Goal: Information Seeking & Learning: Learn about a topic

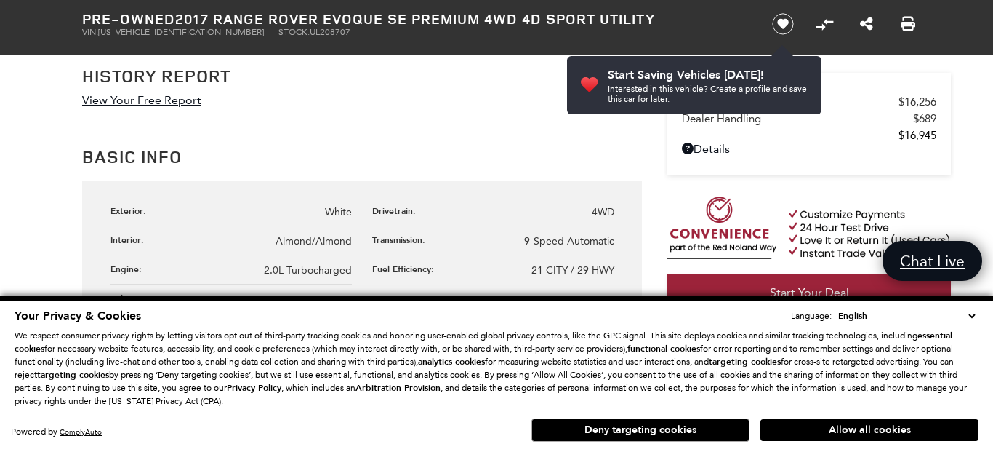
scroll to position [803, 0]
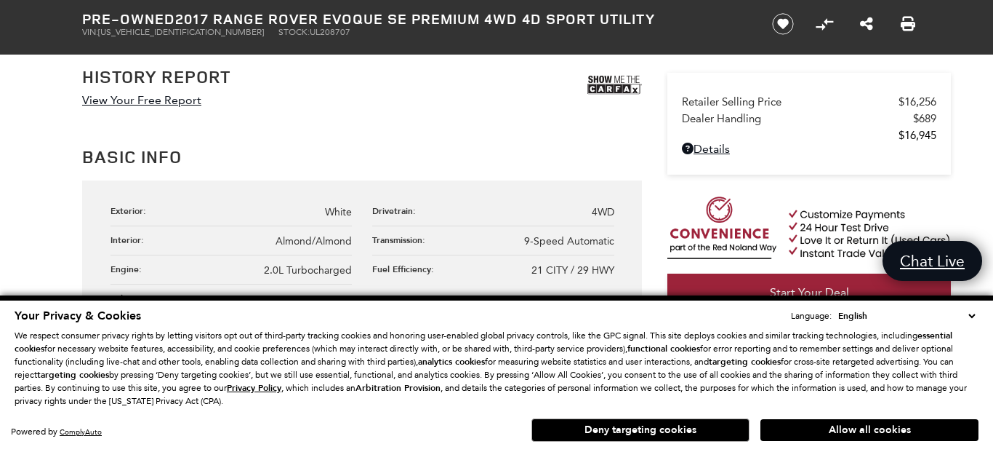
click at [835, 308] on select "English Spanish / Español English / [GEOGRAPHIC_DATA] Korean / 한국어 Vietnamese /…" at bounding box center [907, 315] width 144 height 15
click at [879, 359] on div "Your Privacy & Cookies Language: English Spanish / Español English / [GEOGRAPHI…" at bounding box center [497, 358] width 964 height 100
click at [846, 432] on button "Allow all cookies" at bounding box center [870, 430] width 218 height 22
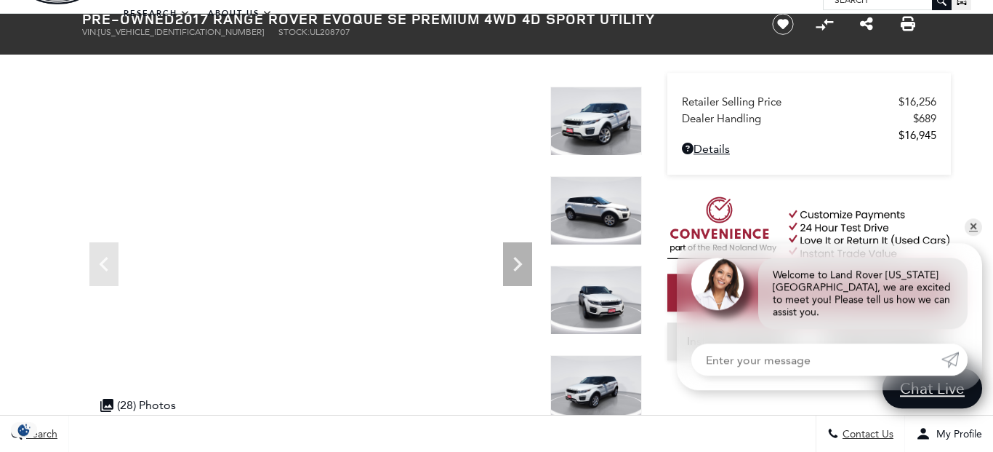
scroll to position [0, 0]
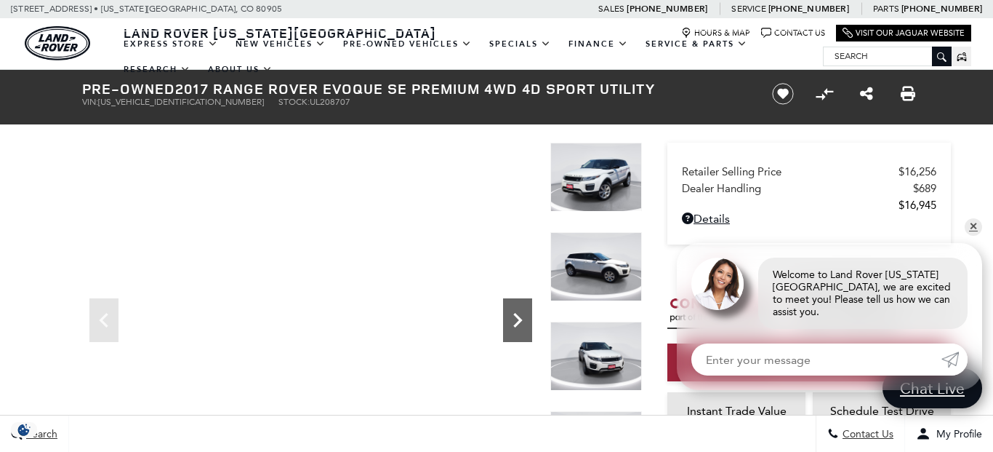
click at [510, 327] on icon "Next" at bounding box center [517, 319] width 29 height 29
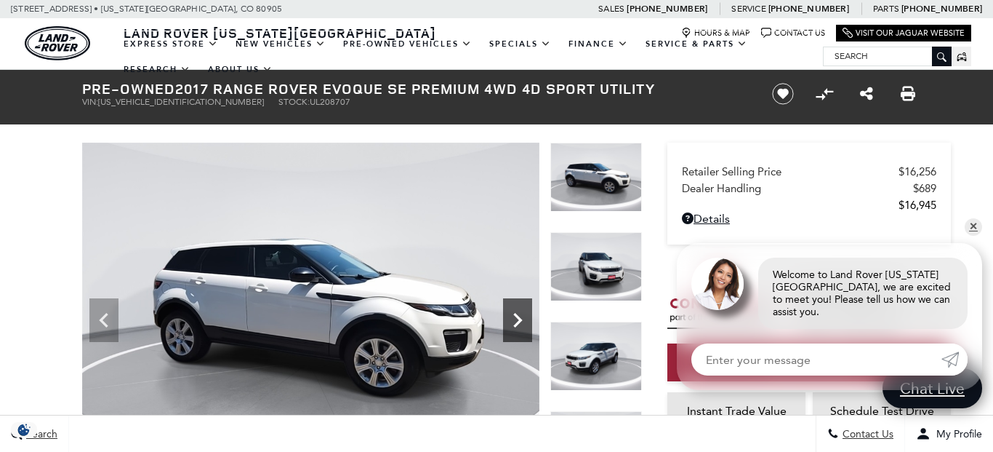
click at [510, 327] on icon "Next" at bounding box center [517, 319] width 29 height 29
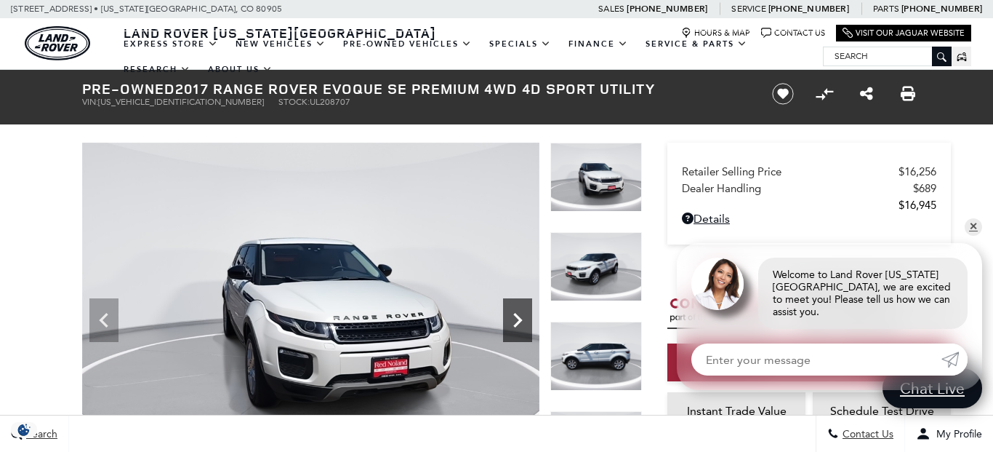
click at [510, 327] on icon "Next" at bounding box center [517, 319] width 29 height 29
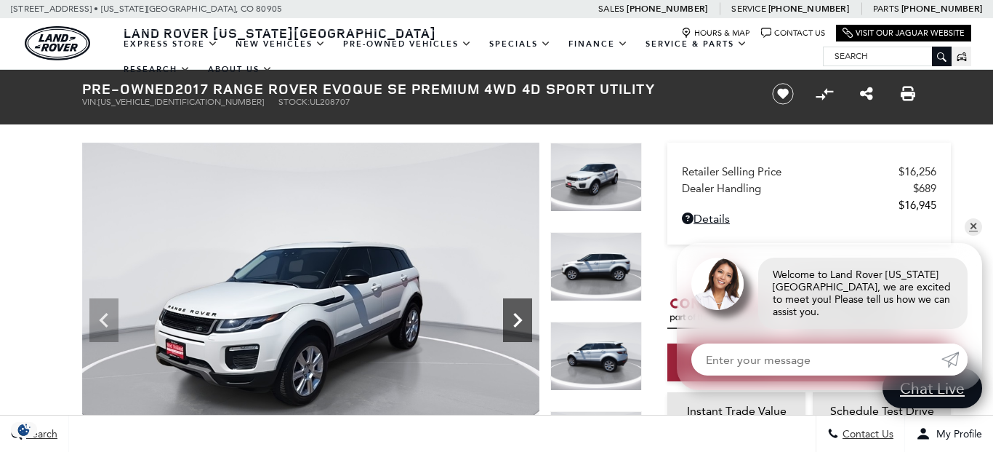
click at [510, 327] on icon "Next" at bounding box center [517, 319] width 29 height 29
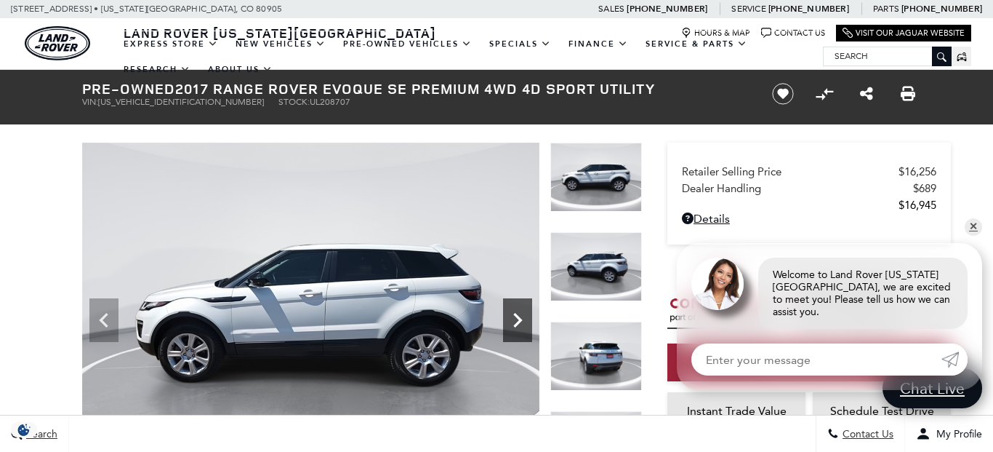
click at [510, 327] on icon "Next" at bounding box center [517, 319] width 29 height 29
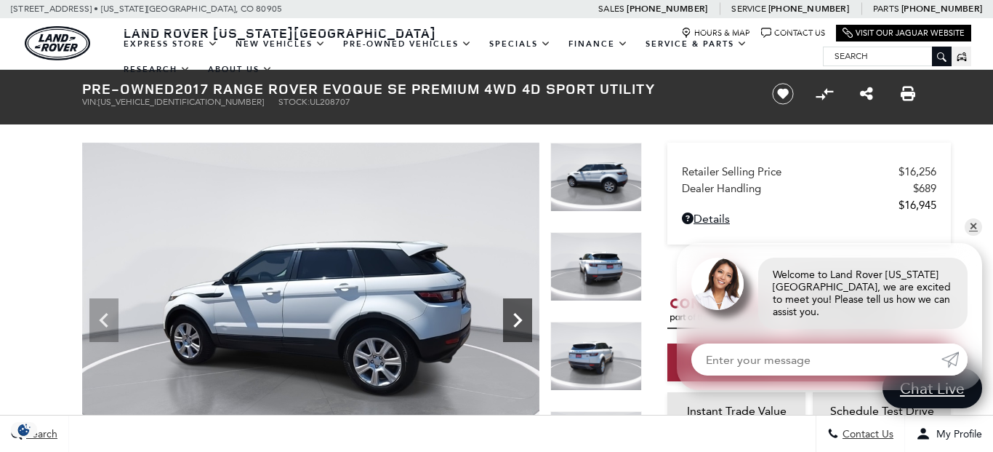
click at [510, 327] on icon "Next" at bounding box center [517, 319] width 29 height 29
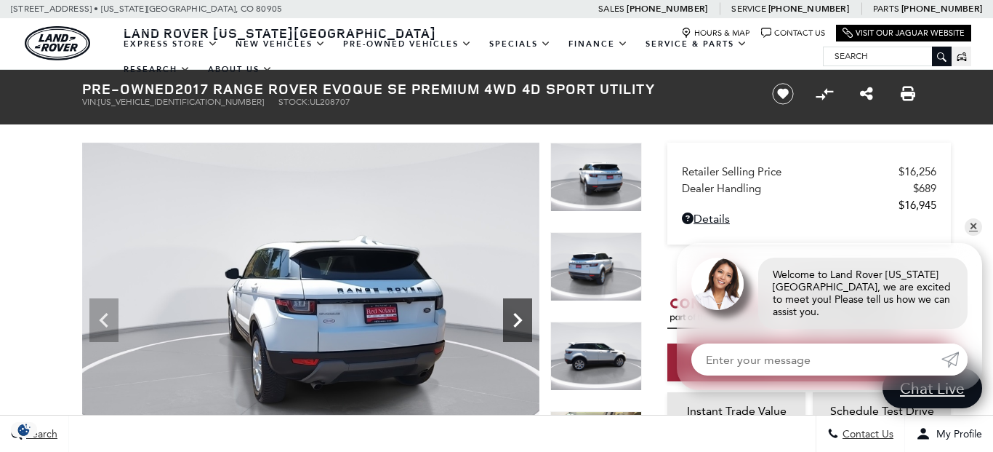
click at [510, 327] on icon "Next" at bounding box center [517, 319] width 29 height 29
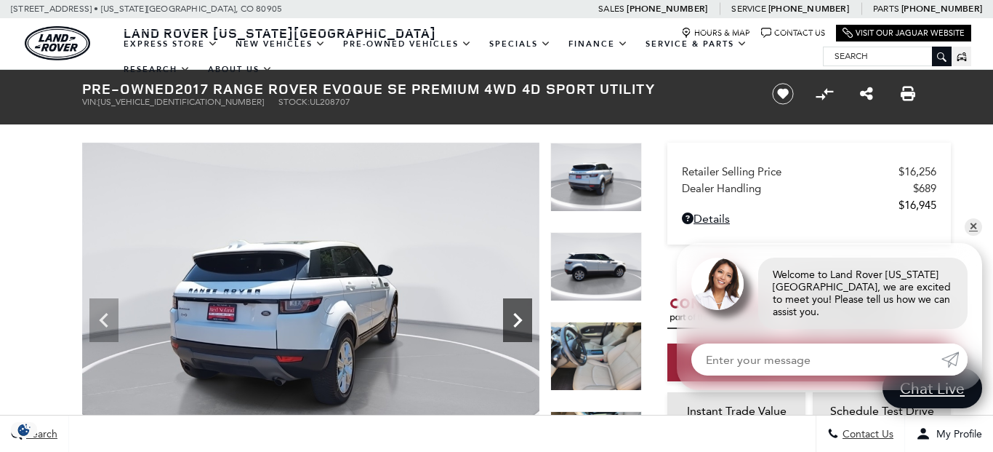
click at [510, 327] on icon "Next" at bounding box center [517, 319] width 29 height 29
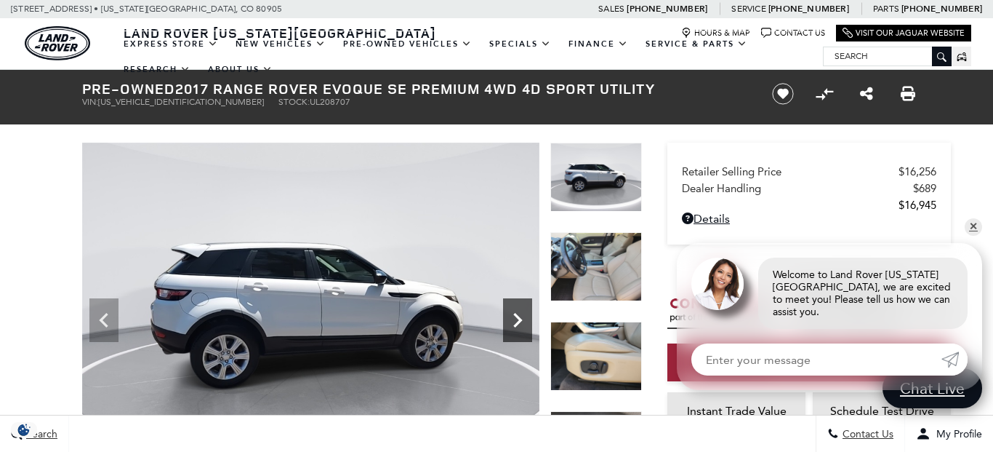
click at [510, 327] on icon "Next" at bounding box center [517, 319] width 29 height 29
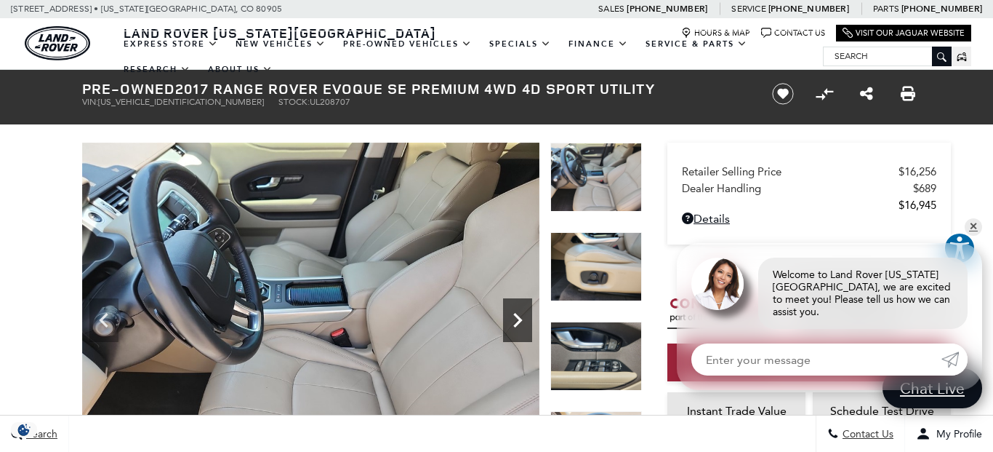
click at [520, 329] on icon "Next" at bounding box center [517, 319] width 29 height 29
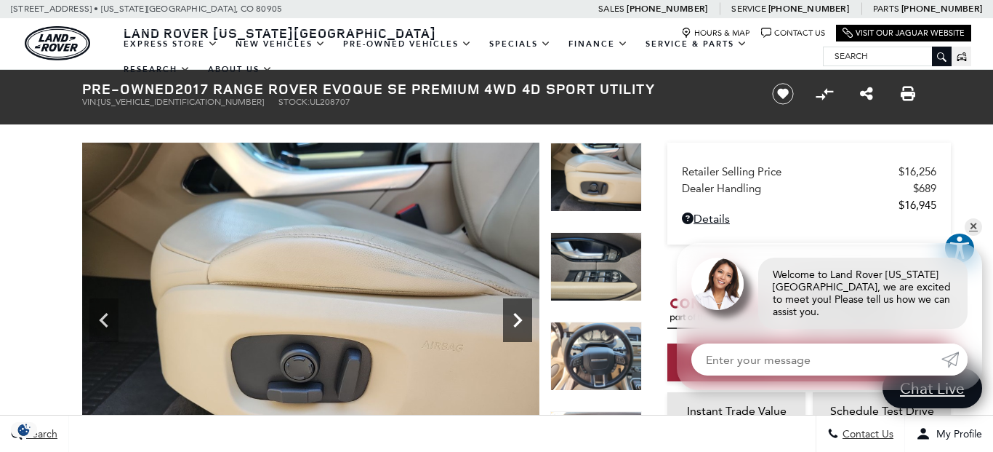
click at [520, 329] on icon "Next" at bounding box center [517, 319] width 29 height 29
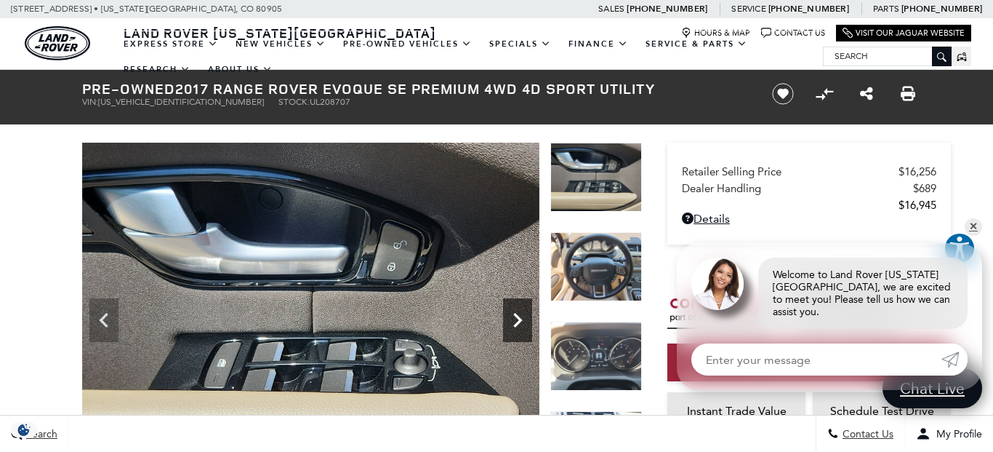
click at [520, 329] on icon "Next" at bounding box center [517, 319] width 29 height 29
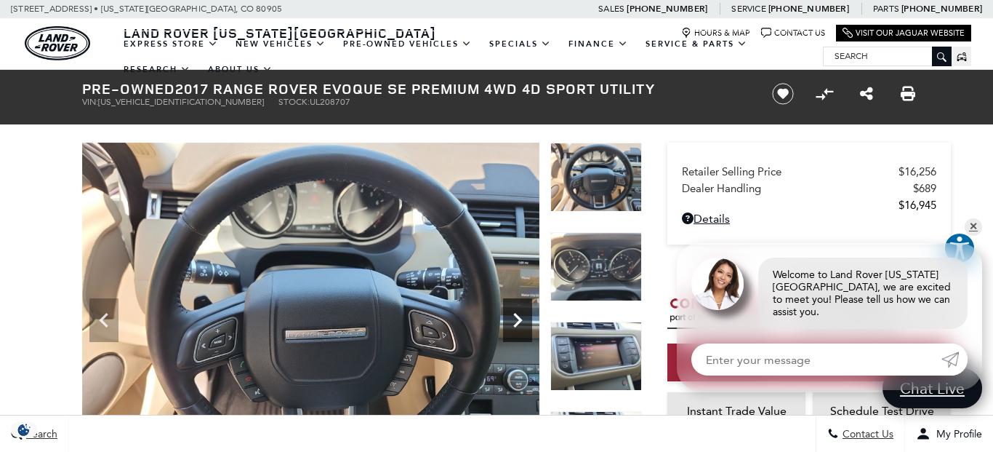
click at [520, 329] on icon "Next" at bounding box center [517, 319] width 29 height 29
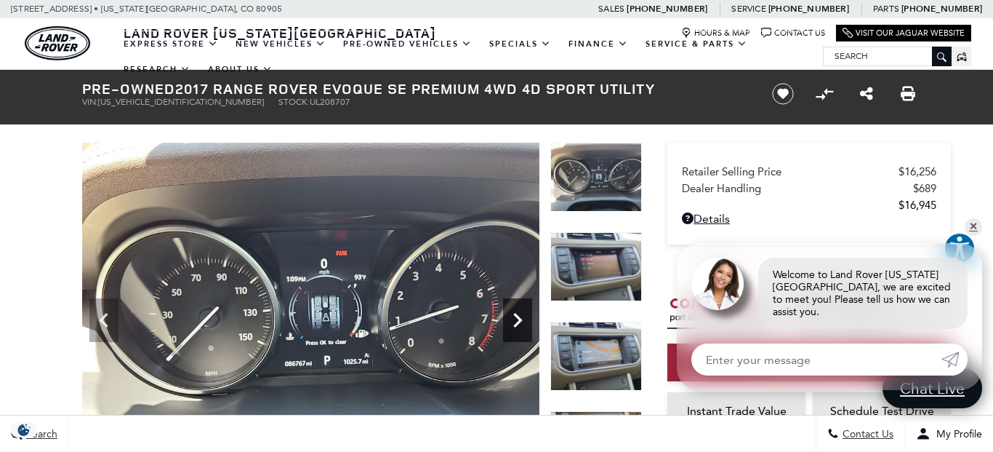
click at [520, 329] on icon "Next" at bounding box center [517, 319] width 29 height 29
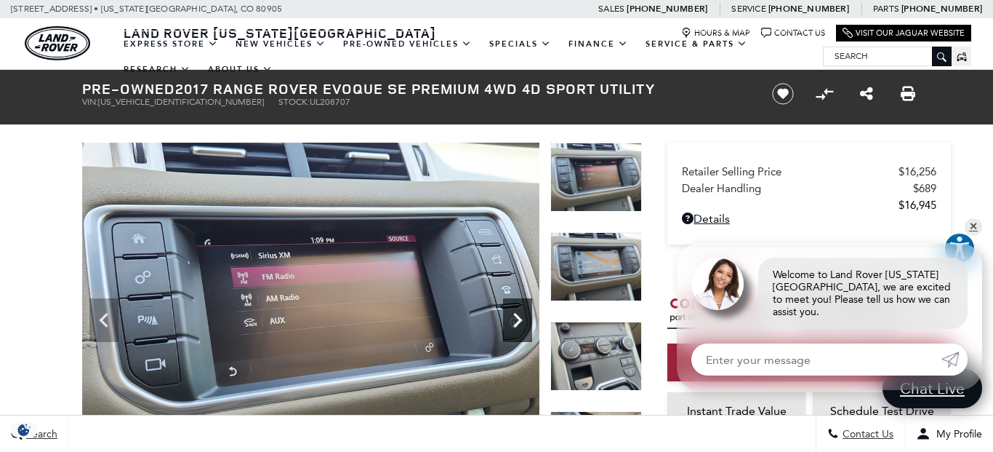
click at [520, 329] on icon "Next" at bounding box center [517, 319] width 29 height 29
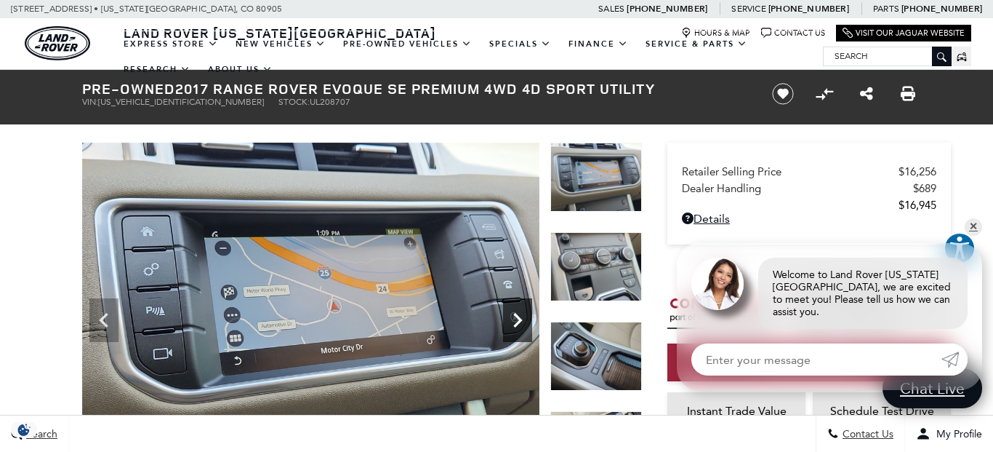
click at [520, 329] on icon "Next" at bounding box center [517, 319] width 29 height 29
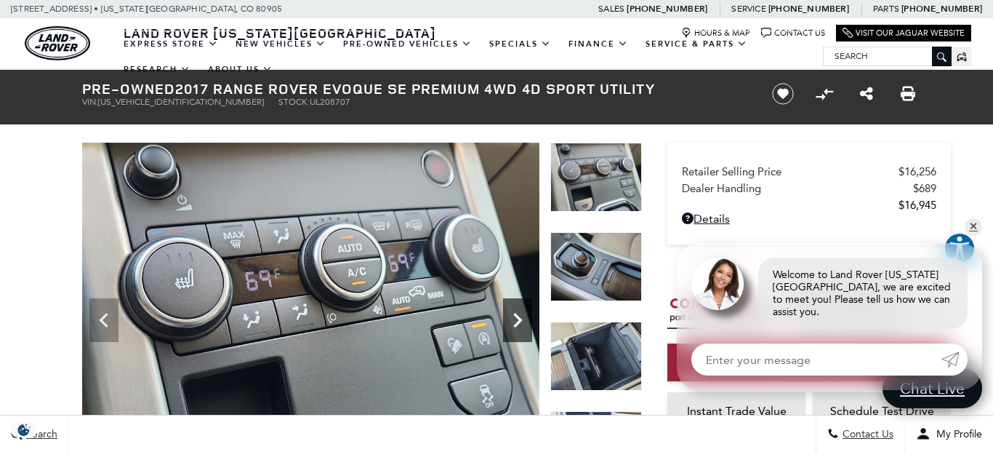
click at [520, 329] on icon "Next" at bounding box center [517, 319] width 29 height 29
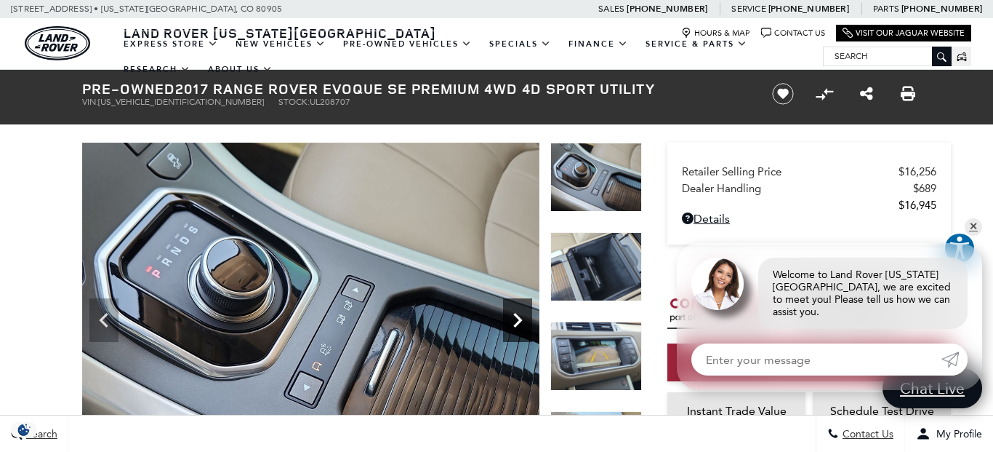
click at [520, 329] on icon "Next" at bounding box center [517, 319] width 29 height 29
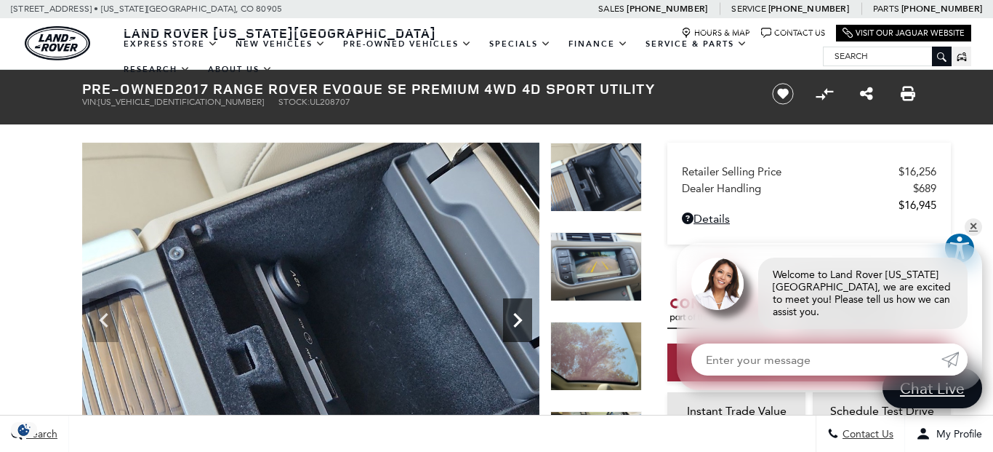
click at [520, 329] on icon "Next" at bounding box center [517, 319] width 29 height 29
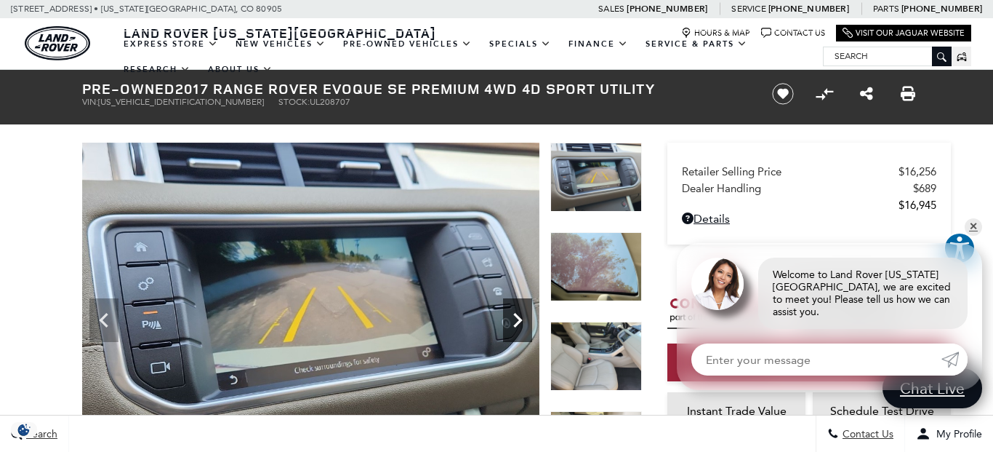
click at [520, 329] on icon "Next" at bounding box center [517, 319] width 29 height 29
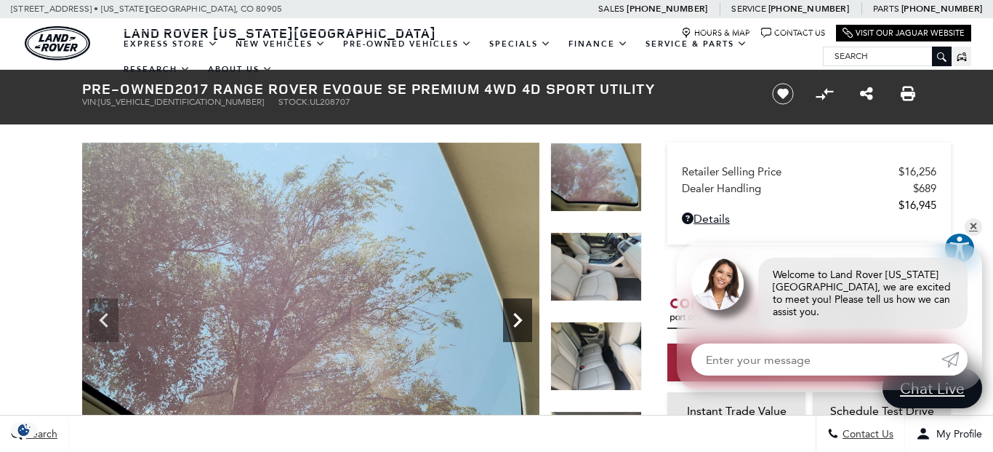
click at [520, 329] on icon "Next" at bounding box center [517, 319] width 29 height 29
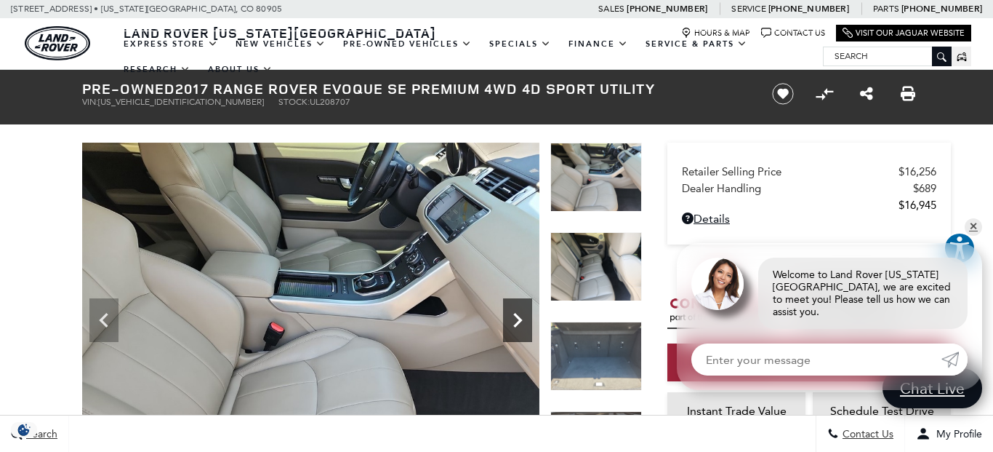
click at [520, 329] on icon "Next" at bounding box center [517, 319] width 29 height 29
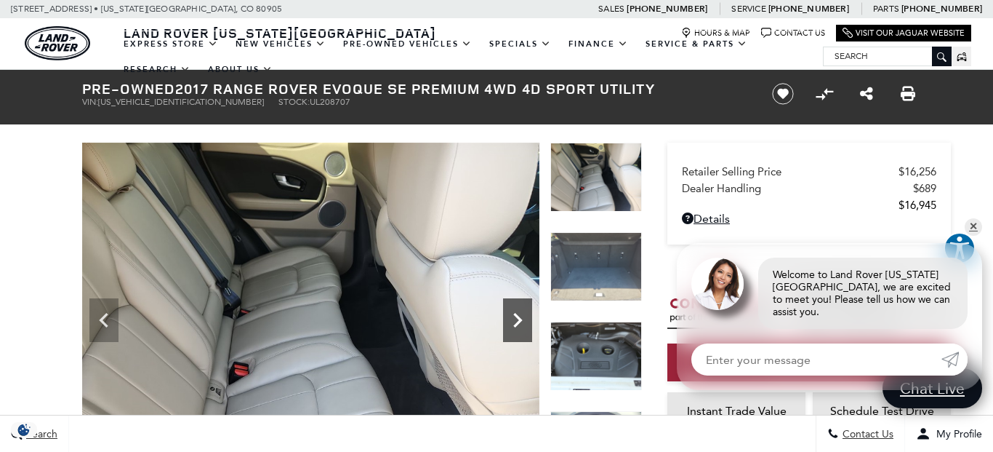
click at [520, 329] on icon "Next" at bounding box center [517, 319] width 29 height 29
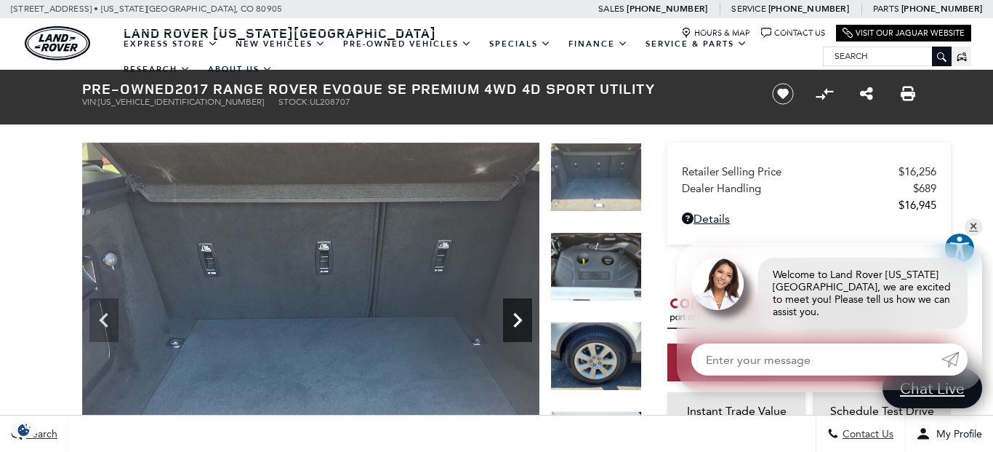
click at [520, 329] on icon "Next" at bounding box center [517, 319] width 29 height 29
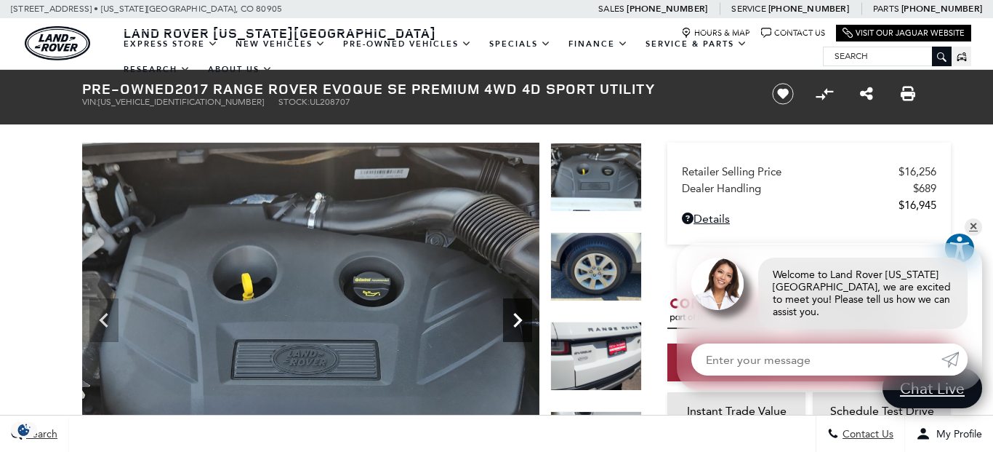
click at [520, 329] on icon "Next" at bounding box center [517, 319] width 29 height 29
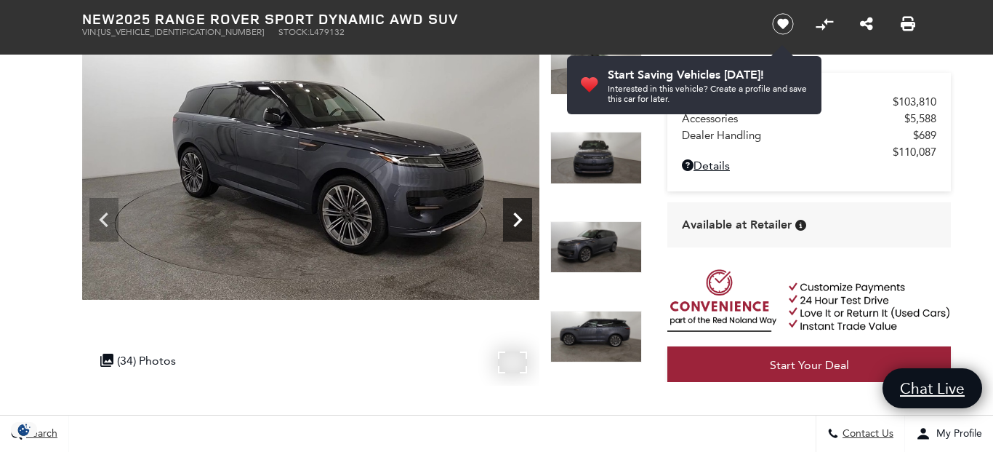
scroll to position [100, 0]
click at [520, 224] on icon "Next" at bounding box center [517, 219] width 29 height 29
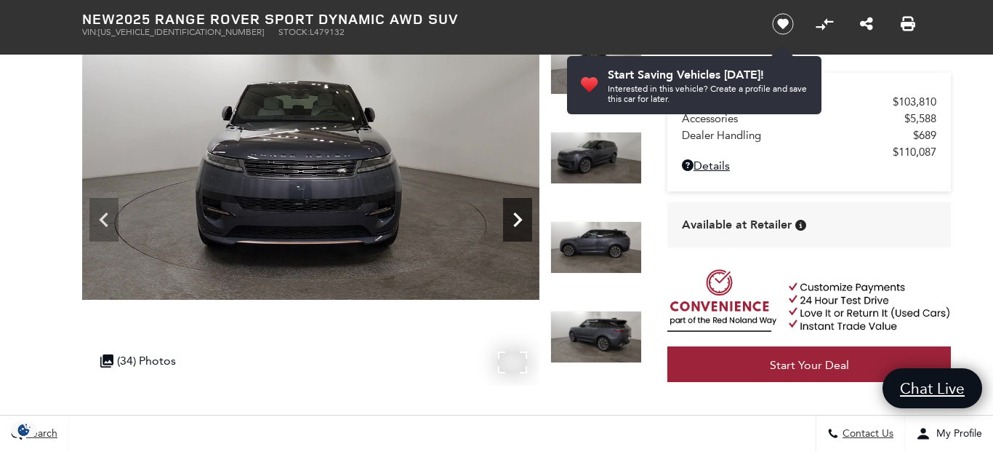
click at [520, 224] on icon "Next" at bounding box center [517, 219] width 29 height 29
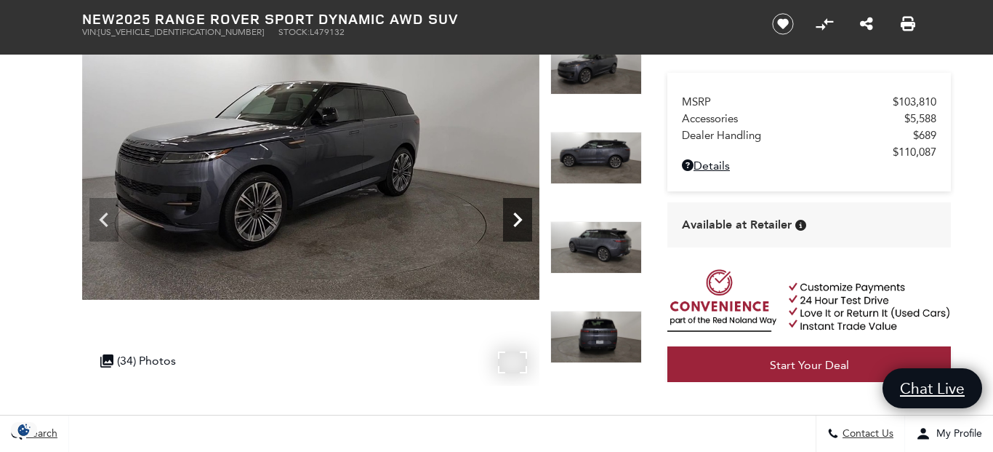
click at [520, 224] on icon "Next" at bounding box center [517, 219] width 29 height 29
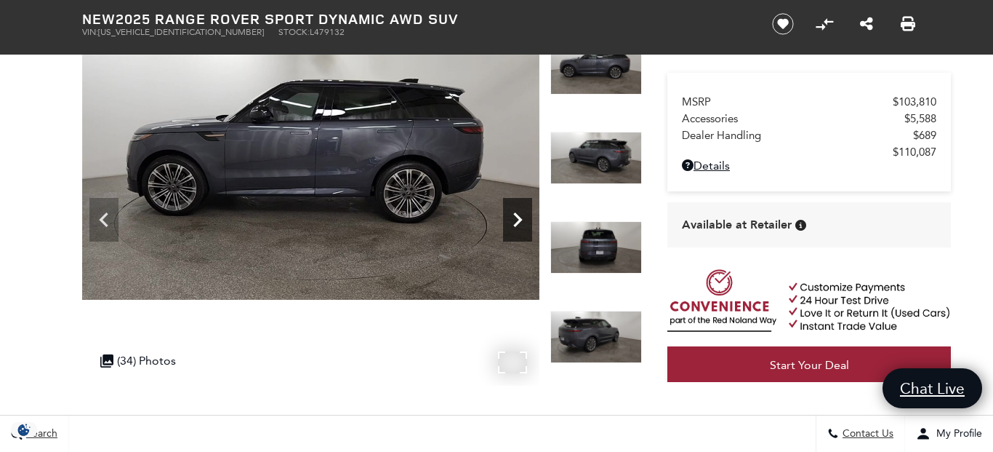
click at [520, 224] on icon "Next" at bounding box center [517, 219] width 29 height 29
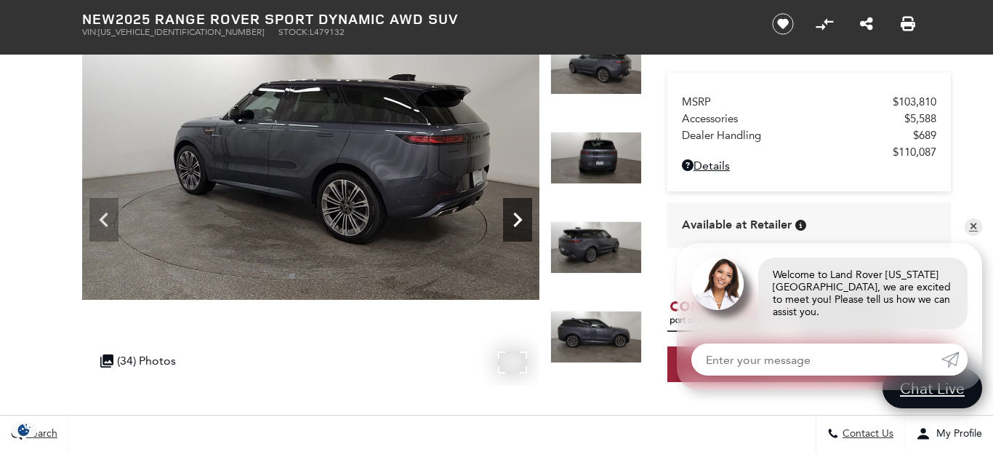
click at [520, 224] on icon "Next" at bounding box center [517, 219] width 29 height 29
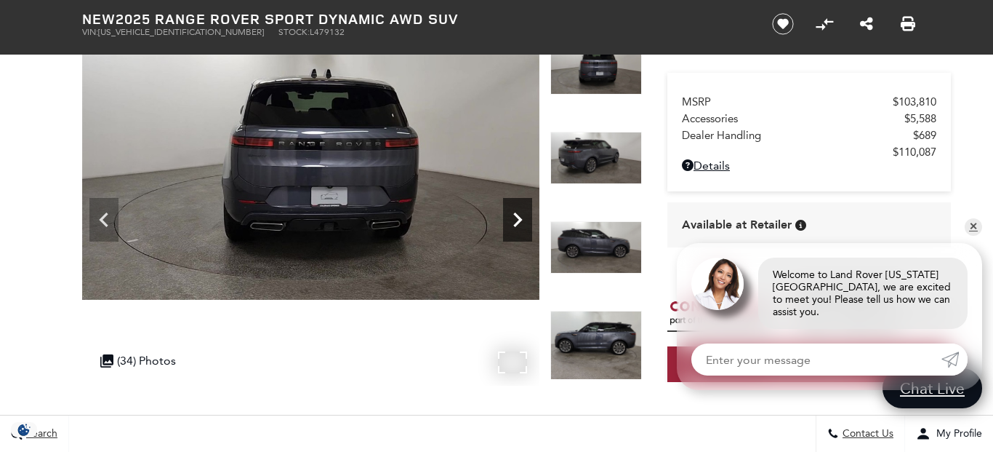
click at [520, 224] on icon "Next" at bounding box center [517, 219] width 29 height 29
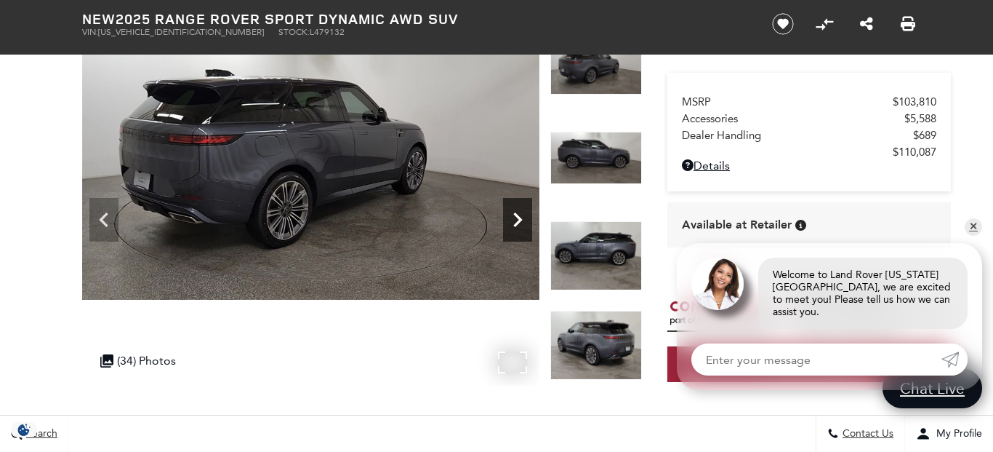
click at [520, 224] on icon "Next" at bounding box center [517, 219] width 29 height 29
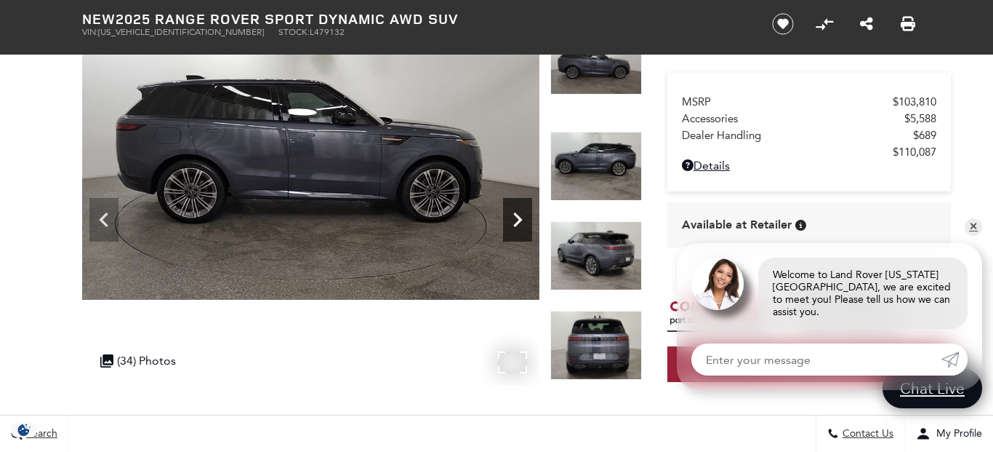
click at [520, 224] on icon "Next" at bounding box center [517, 219] width 29 height 29
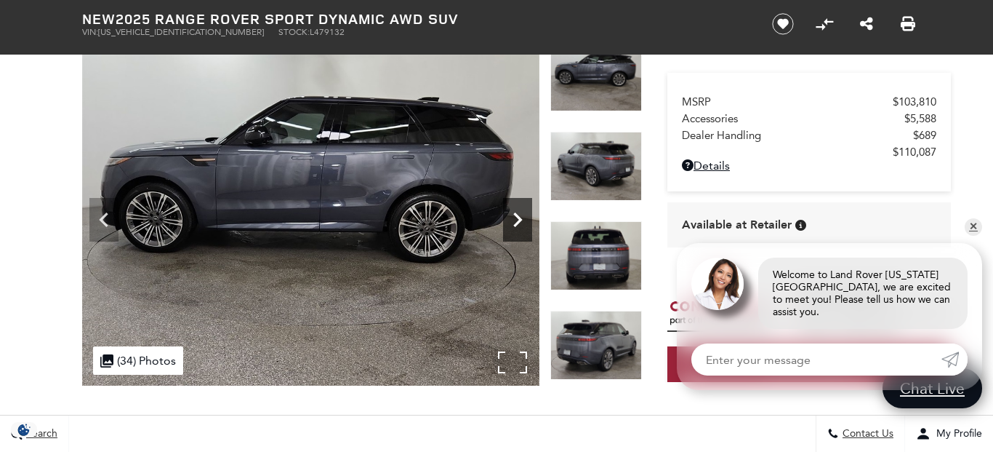
click at [520, 224] on icon "Next" at bounding box center [517, 219] width 29 height 29
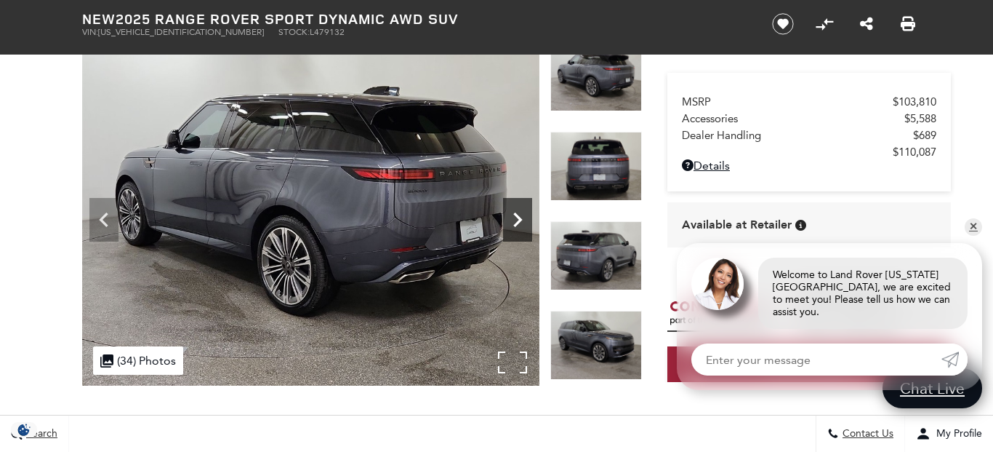
click at [520, 224] on icon "Next" at bounding box center [517, 219] width 29 height 29
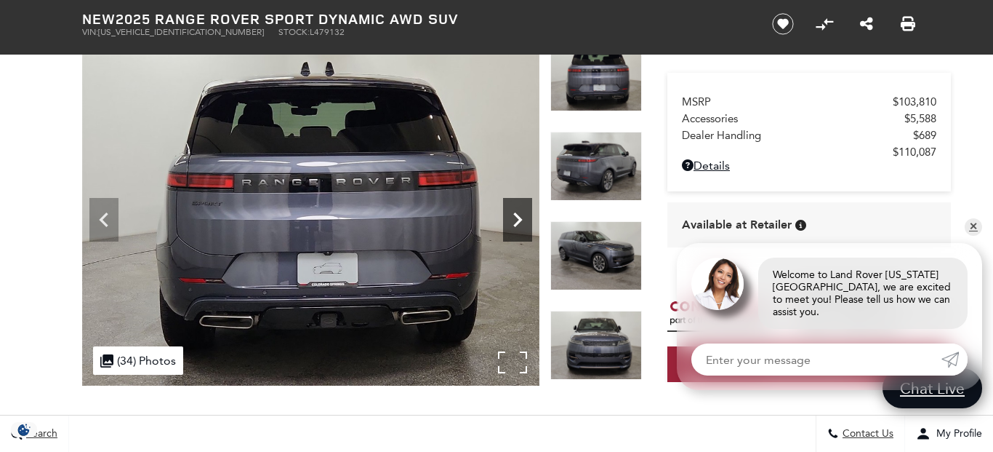
click at [520, 224] on icon "Next" at bounding box center [517, 219] width 29 height 29
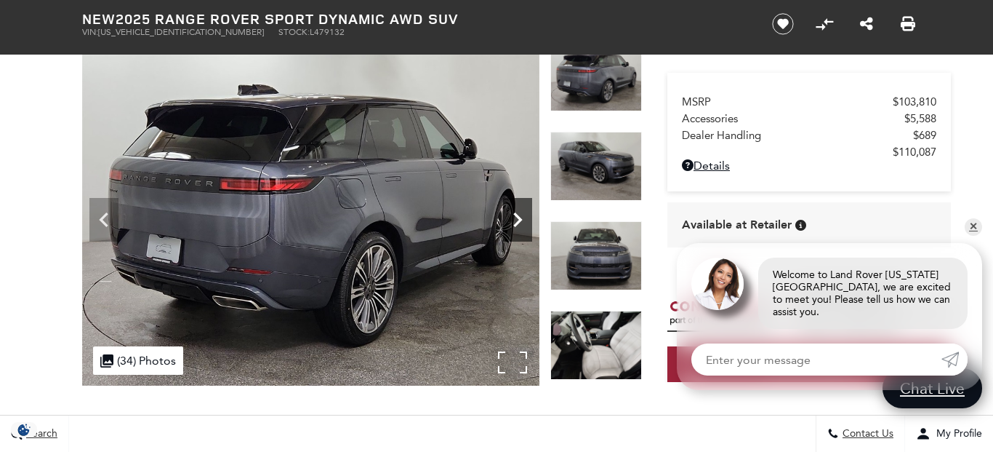
click at [520, 224] on icon "Next" at bounding box center [517, 219] width 29 height 29
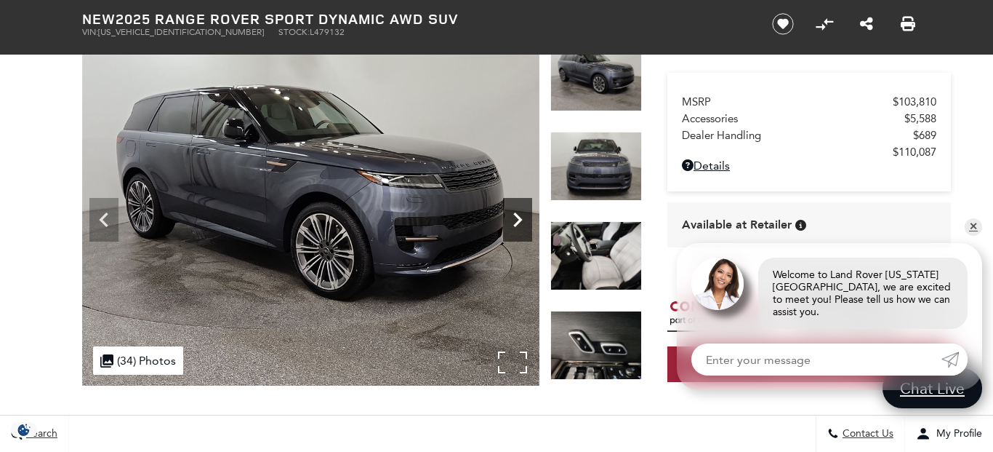
click at [520, 224] on icon "Next" at bounding box center [517, 219] width 29 height 29
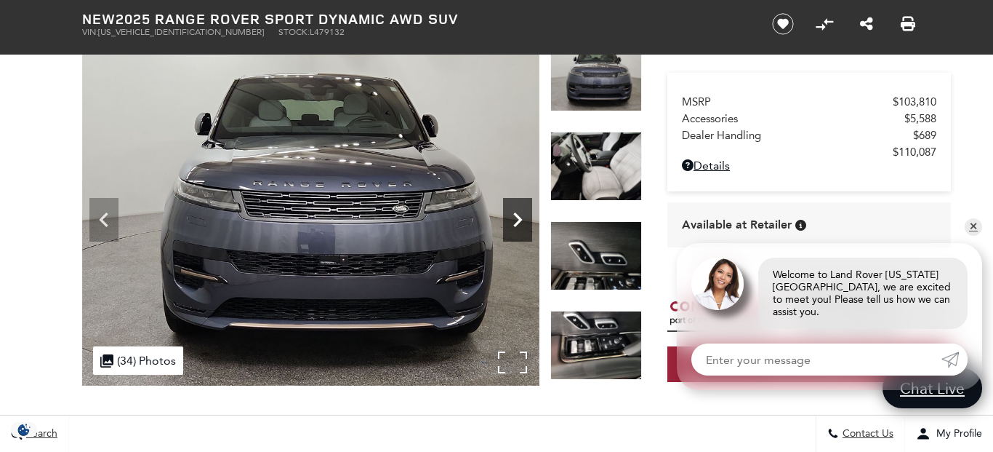
click at [520, 224] on icon "Next" at bounding box center [517, 219] width 29 height 29
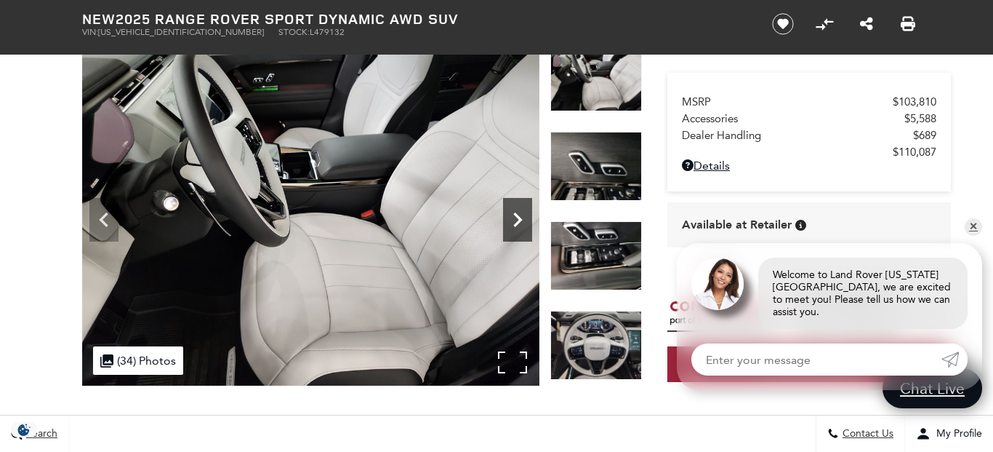
click at [520, 224] on icon "Next" at bounding box center [517, 219] width 29 height 29
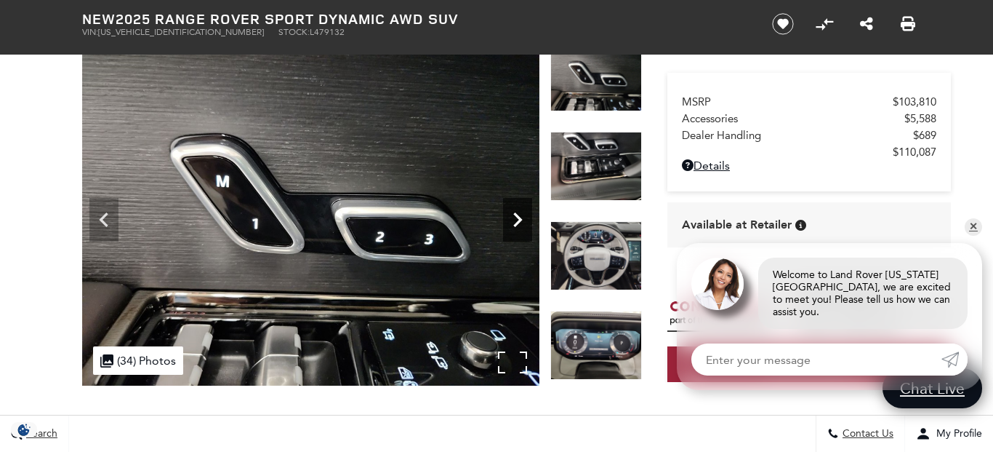
click at [520, 224] on icon "Next" at bounding box center [517, 219] width 29 height 29
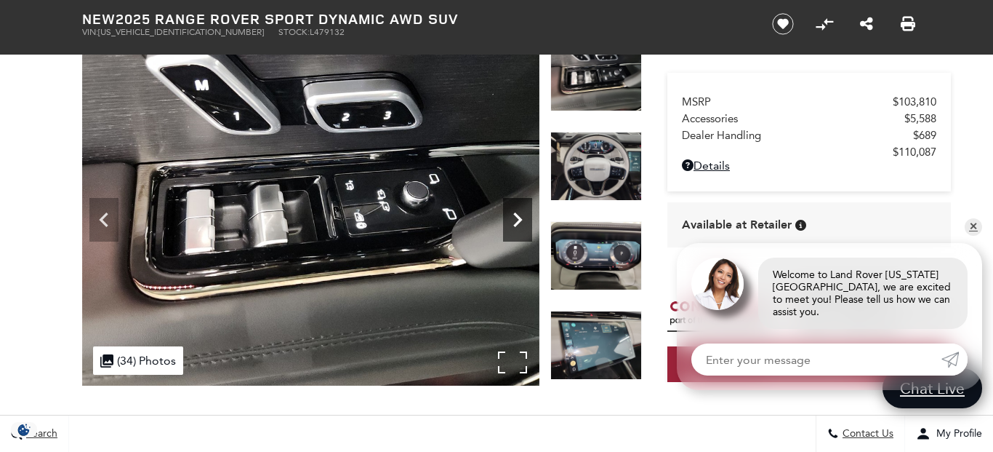
click at [520, 224] on icon "Next" at bounding box center [517, 219] width 29 height 29
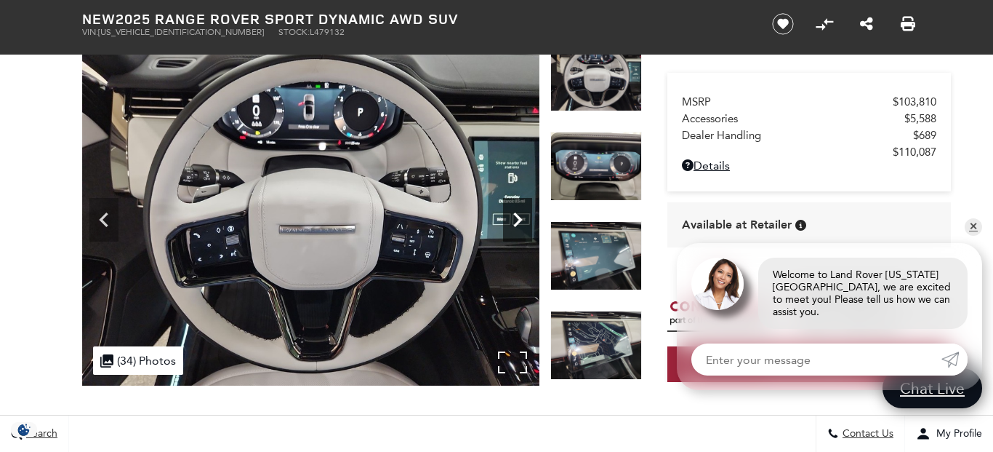
click at [520, 224] on icon "Next" at bounding box center [517, 219] width 29 height 29
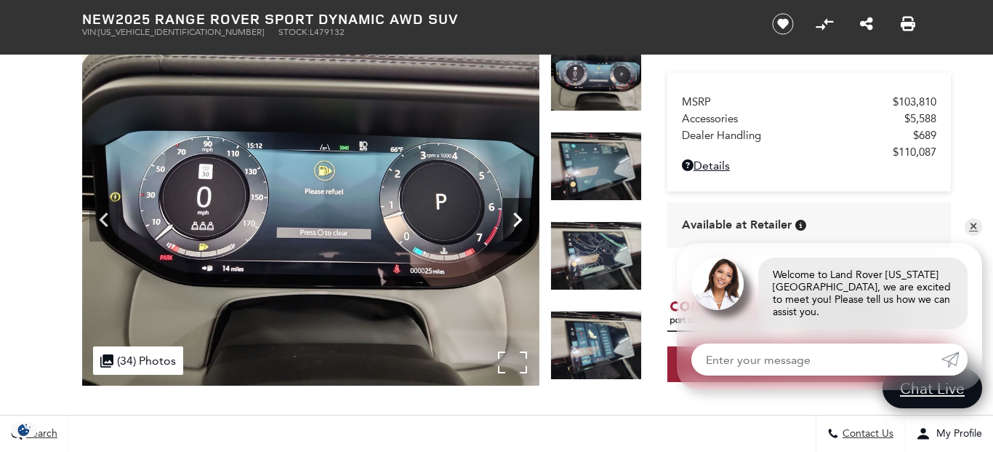
click at [520, 224] on icon "Next" at bounding box center [517, 219] width 29 height 29
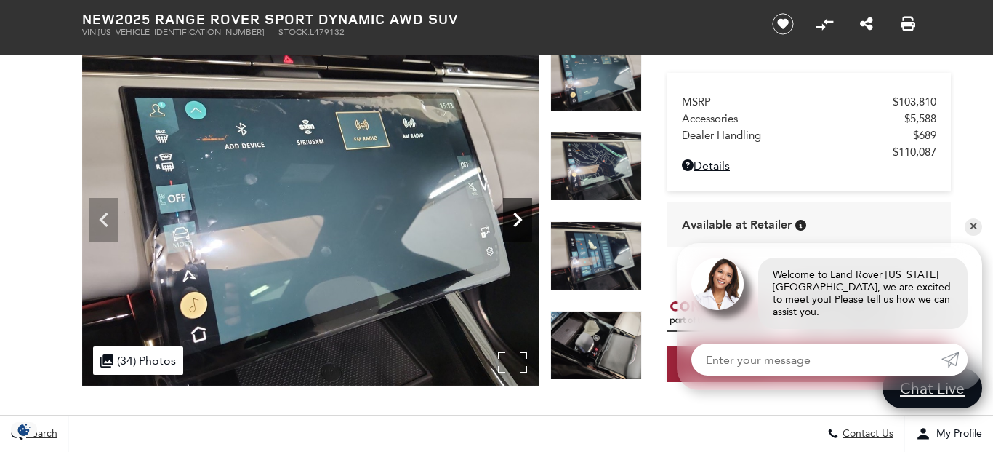
click at [520, 224] on icon "Next" at bounding box center [517, 219] width 29 height 29
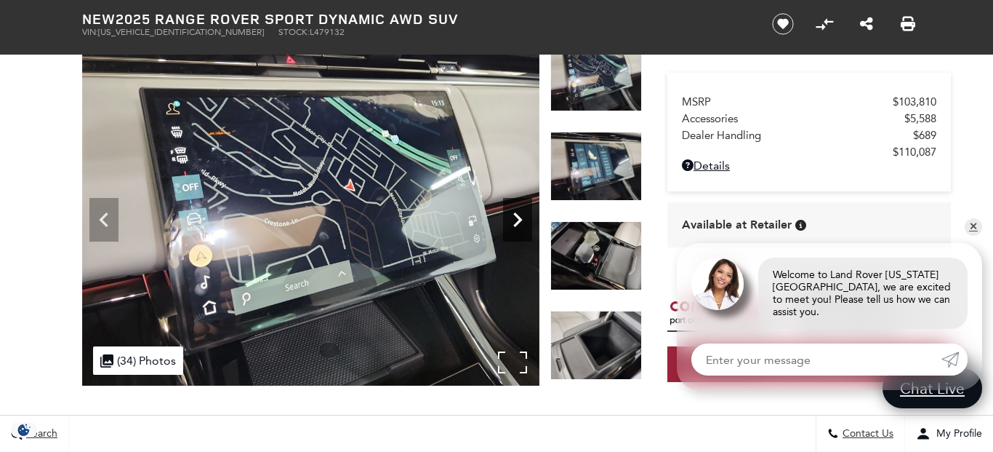
click at [520, 224] on icon "Next" at bounding box center [517, 219] width 29 height 29
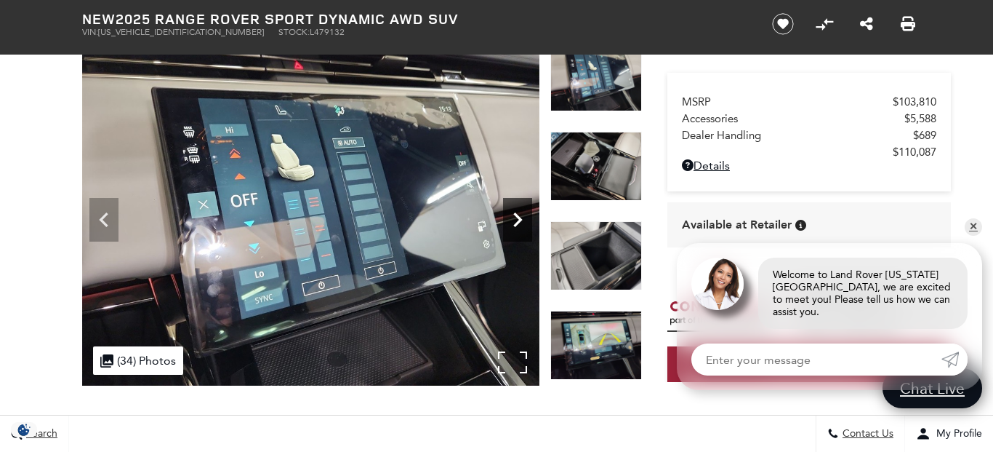
click at [520, 224] on icon "Next" at bounding box center [517, 219] width 29 height 29
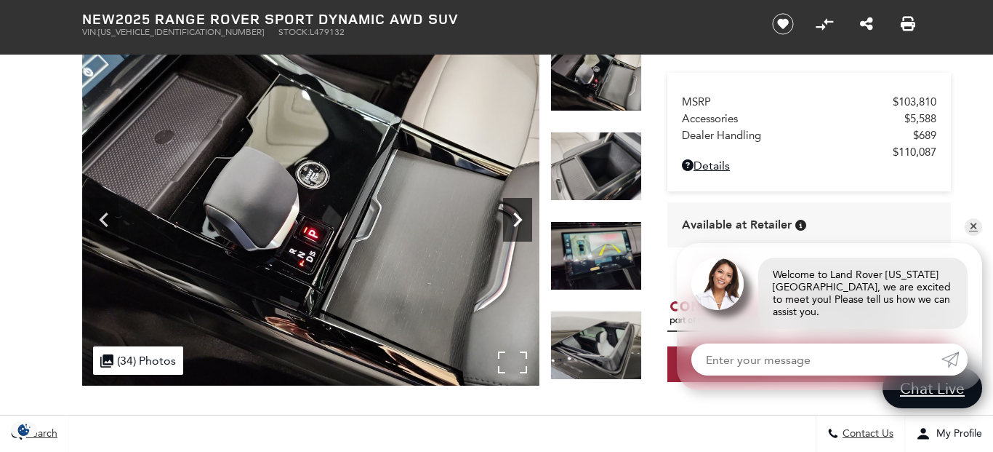
click at [520, 224] on icon "Next" at bounding box center [517, 219] width 29 height 29
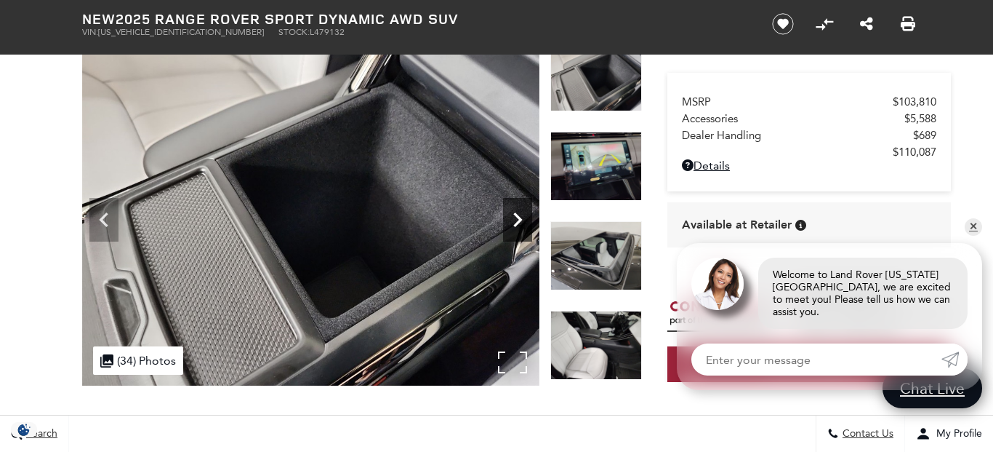
click at [520, 224] on icon "Next" at bounding box center [517, 219] width 29 height 29
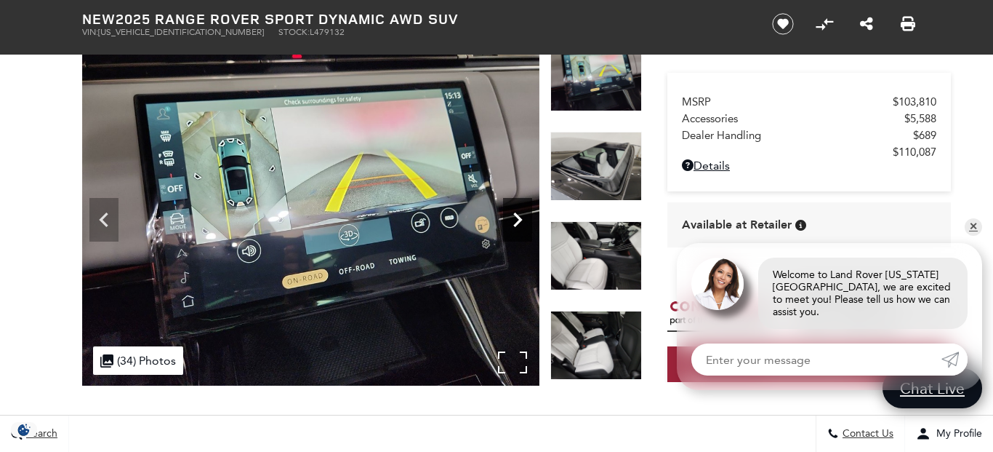
click at [520, 224] on icon "Next" at bounding box center [517, 219] width 29 height 29
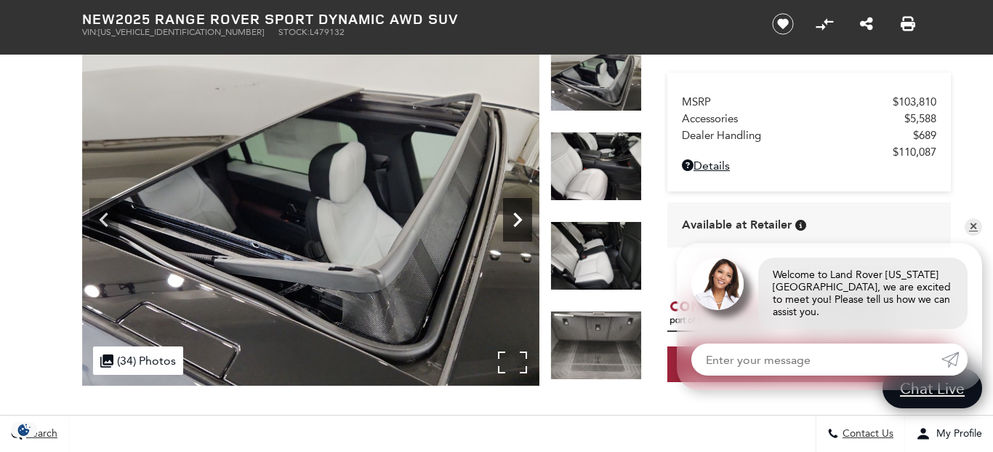
click at [520, 224] on icon "Next" at bounding box center [517, 219] width 29 height 29
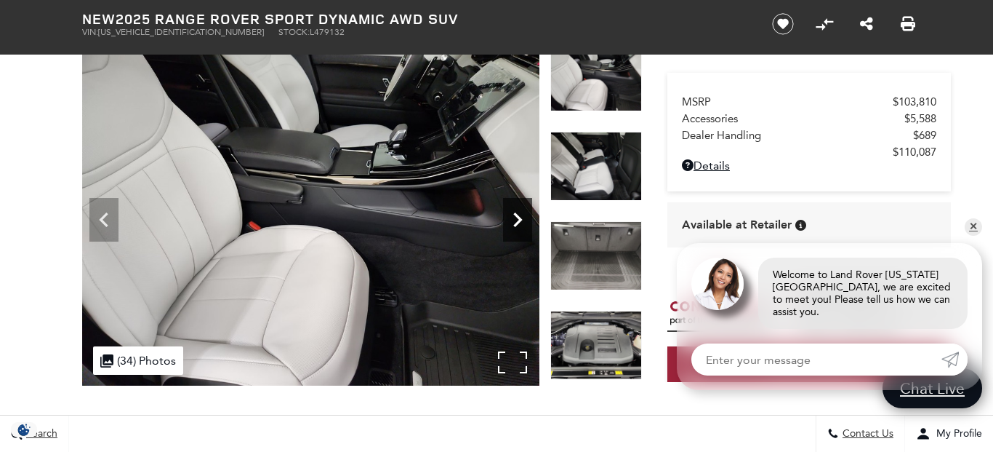
click at [520, 224] on icon "Next" at bounding box center [517, 219] width 29 height 29
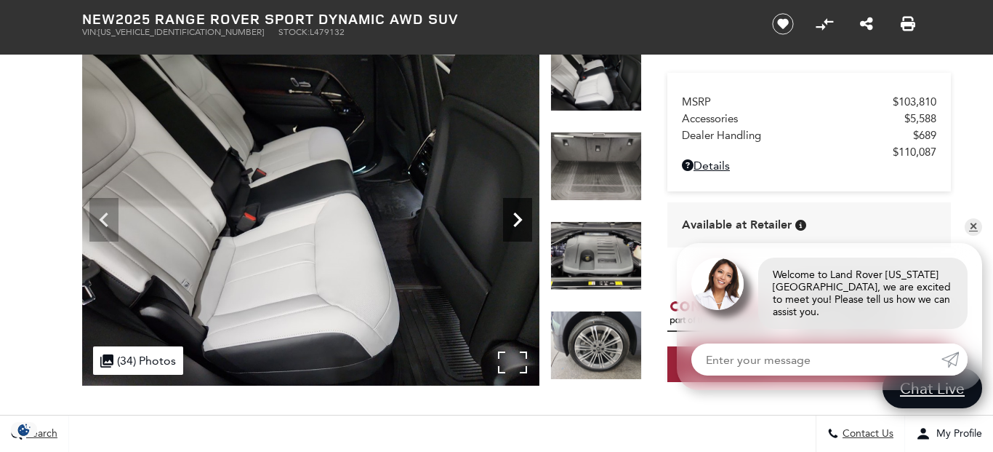
click at [520, 224] on icon "Next" at bounding box center [517, 219] width 29 height 29
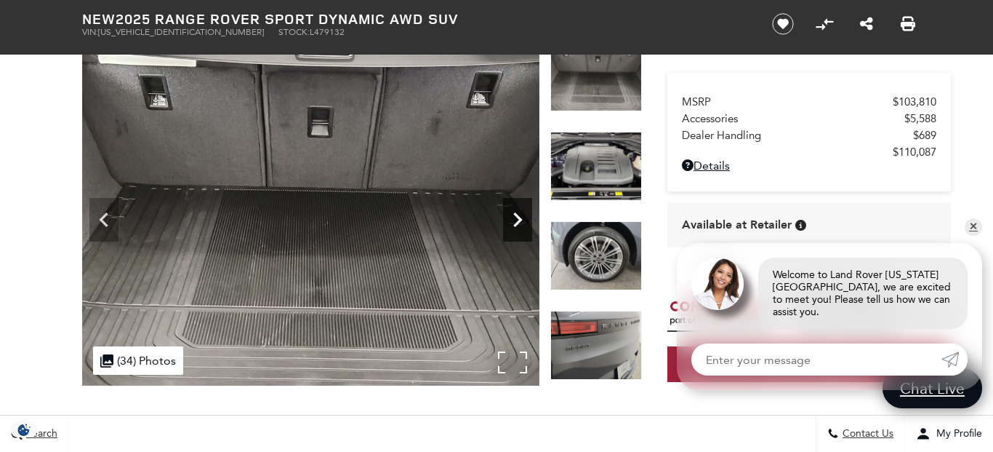
click at [520, 224] on icon "Next" at bounding box center [517, 219] width 29 height 29
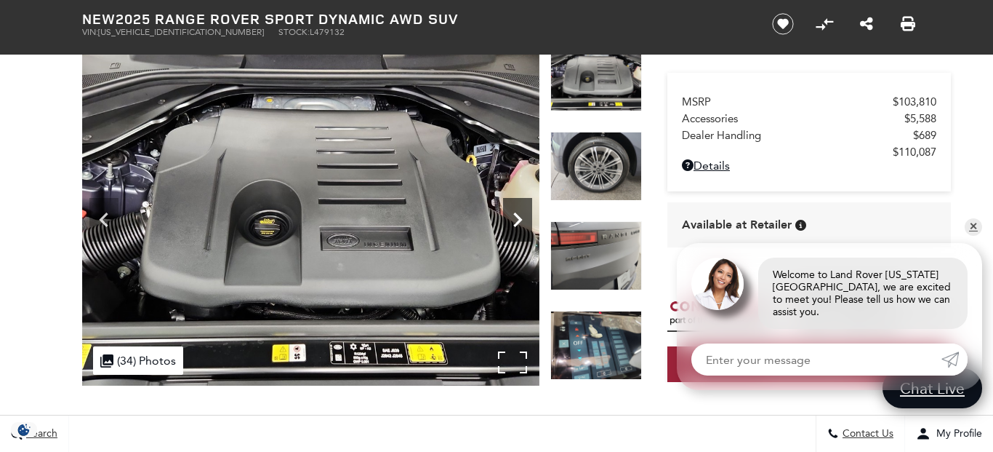
click at [520, 224] on icon "Next" at bounding box center [517, 219] width 29 height 29
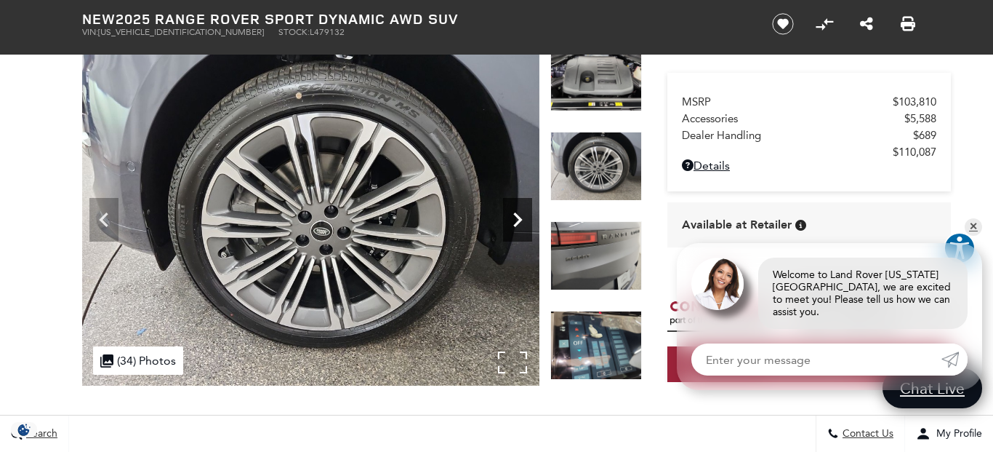
click at [520, 224] on icon "Next" at bounding box center [517, 219] width 29 height 29
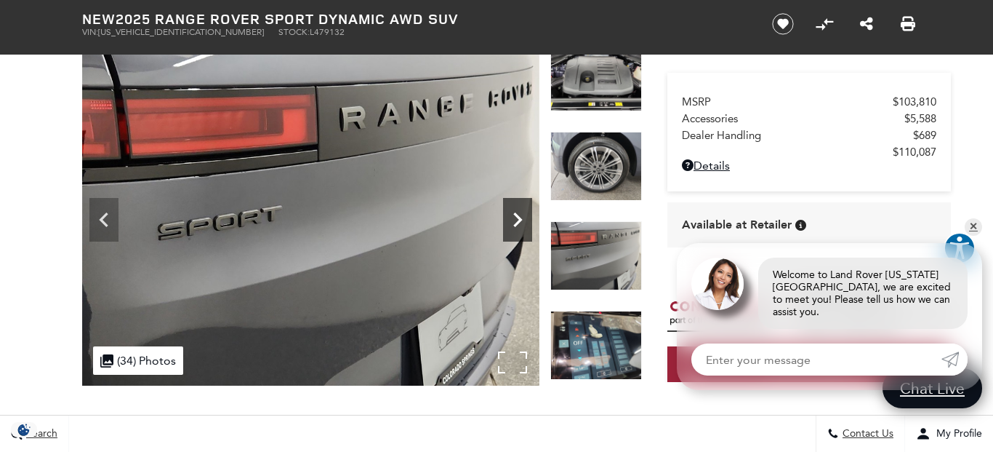
click at [520, 224] on icon "Next" at bounding box center [517, 219] width 29 height 29
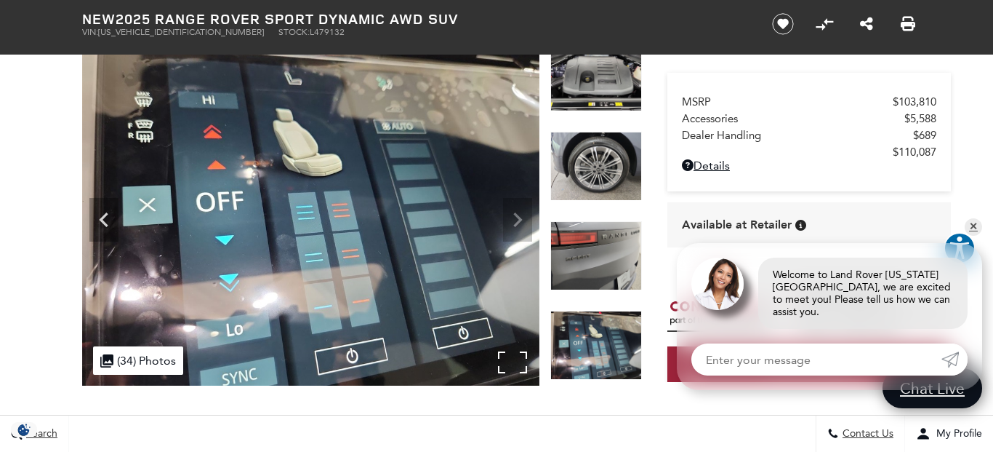
click at [520, 224] on img at bounding box center [310, 213] width 457 height 343
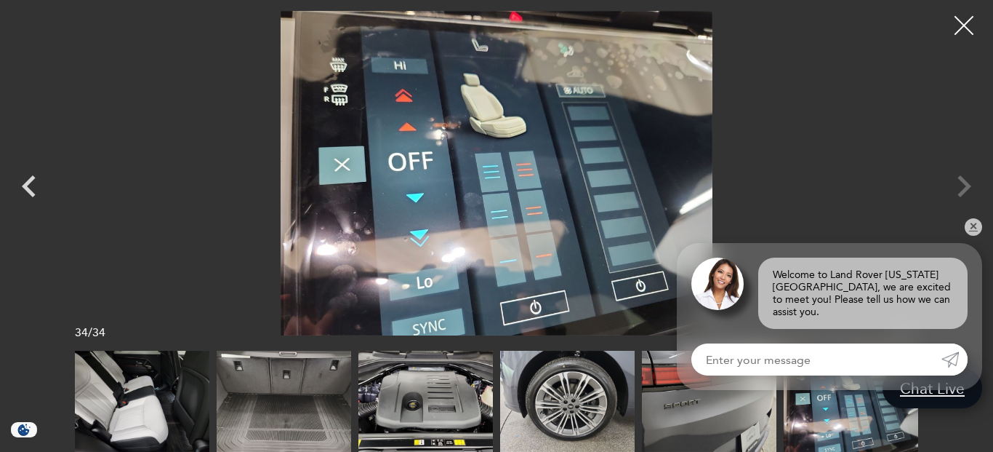
click at [963, 22] on div at bounding box center [964, 26] width 39 height 39
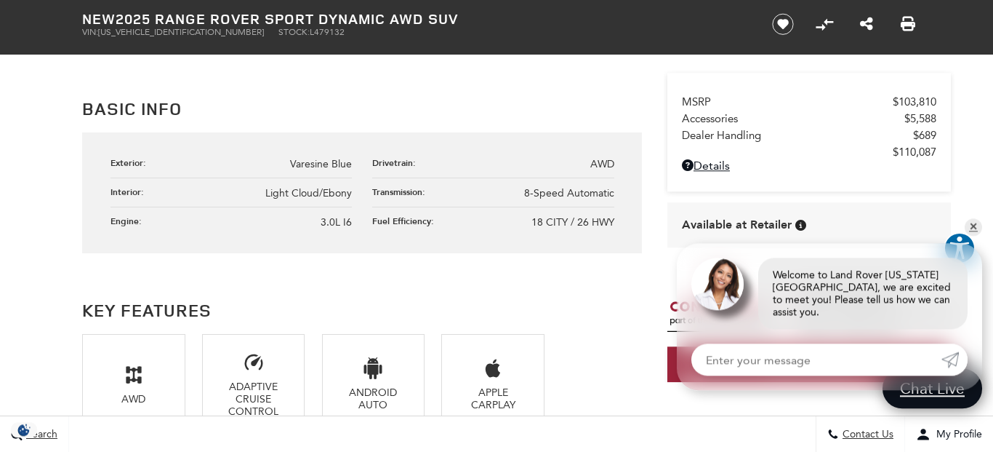
scroll to position [803, 0]
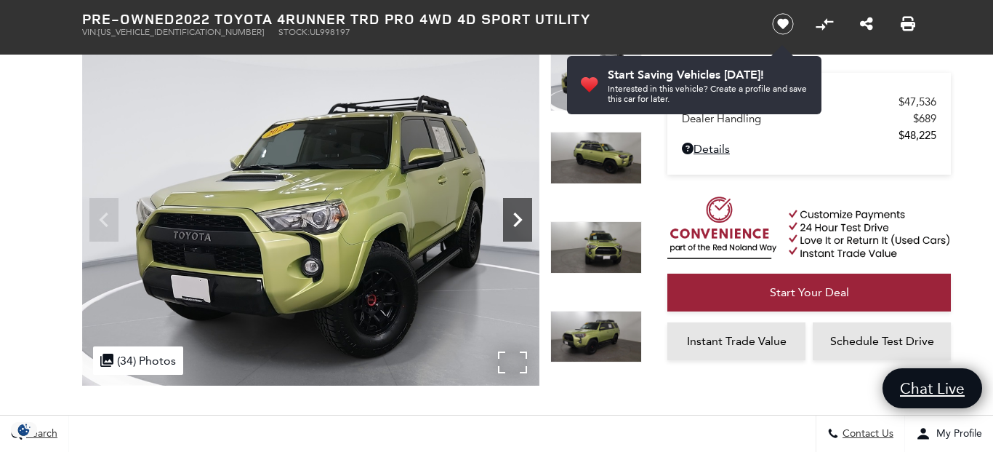
scroll to position [100, 0]
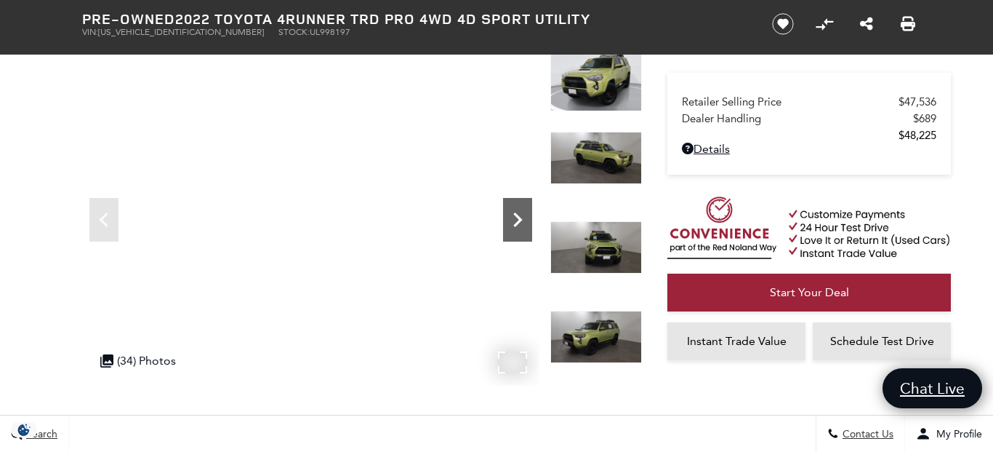
click at [520, 231] on icon "Next" at bounding box center [517, 219] width 29 height 29
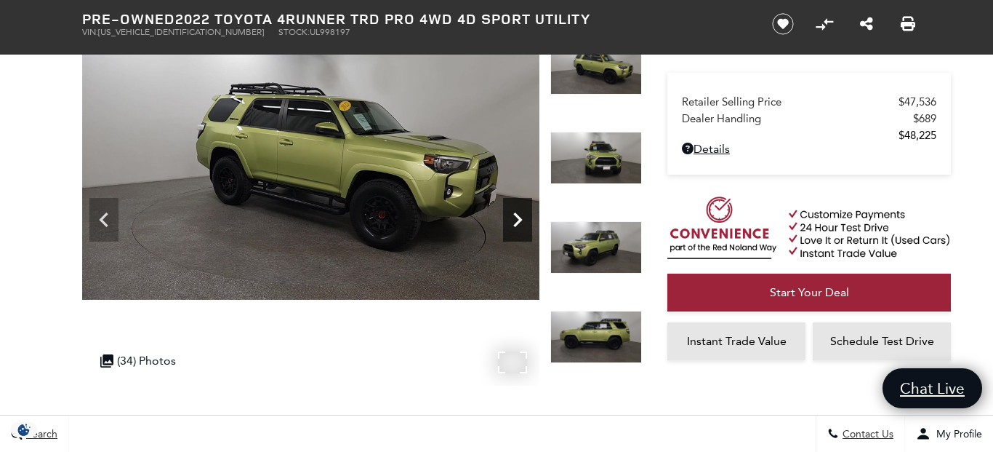
click at [520, 231] on icon "Next" at bounding box center [517, 219] width 29 height 29
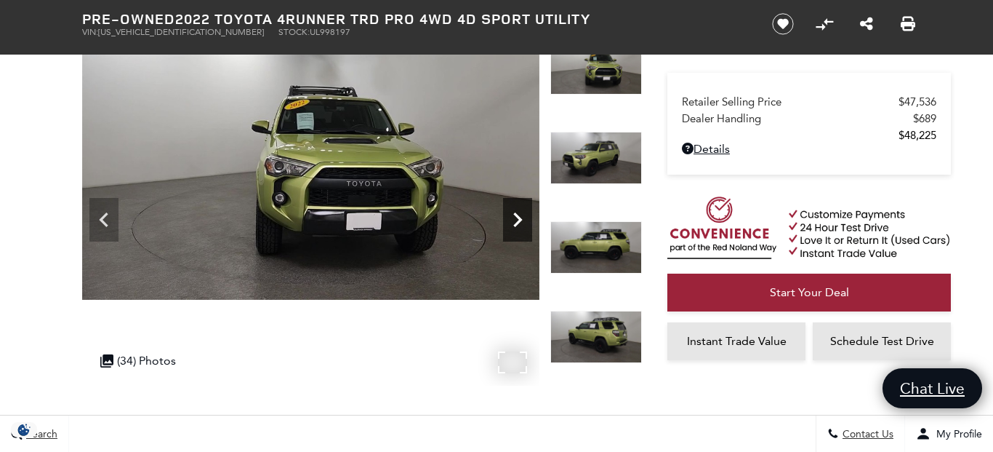
click at [520, 231] on icon "Next" at bounding box center [517, 219] width 29 height 29
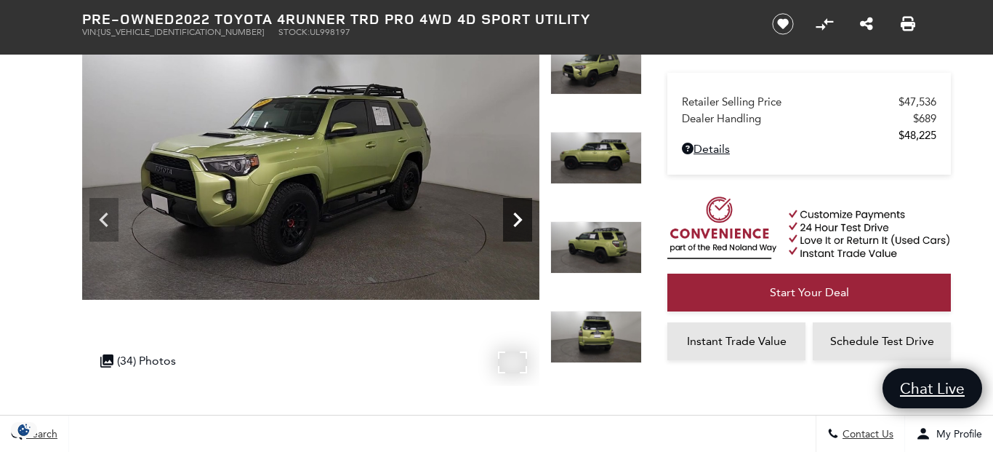
click at [520, 231] on icon "Next" at bounding box center [517, 219] width 29 height 29
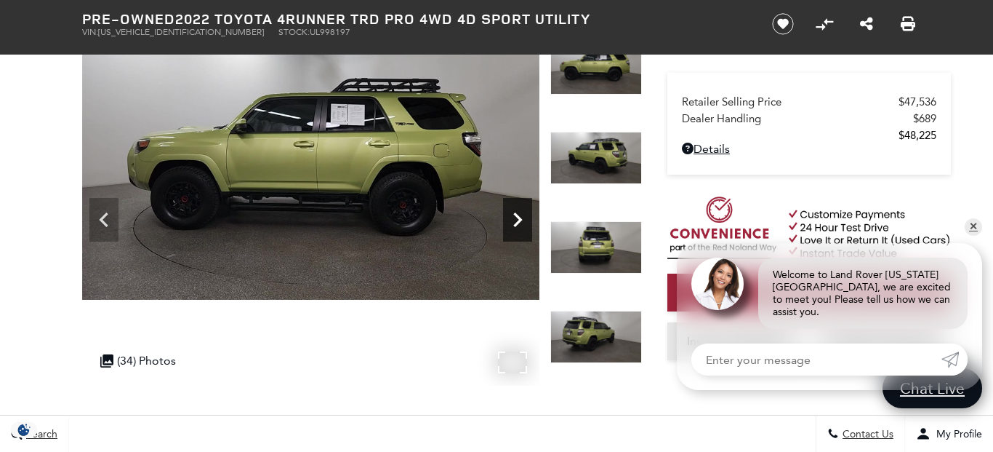
click at [520, 231] on icon "Next" at bounding box center [517, 219] width 29 height 29
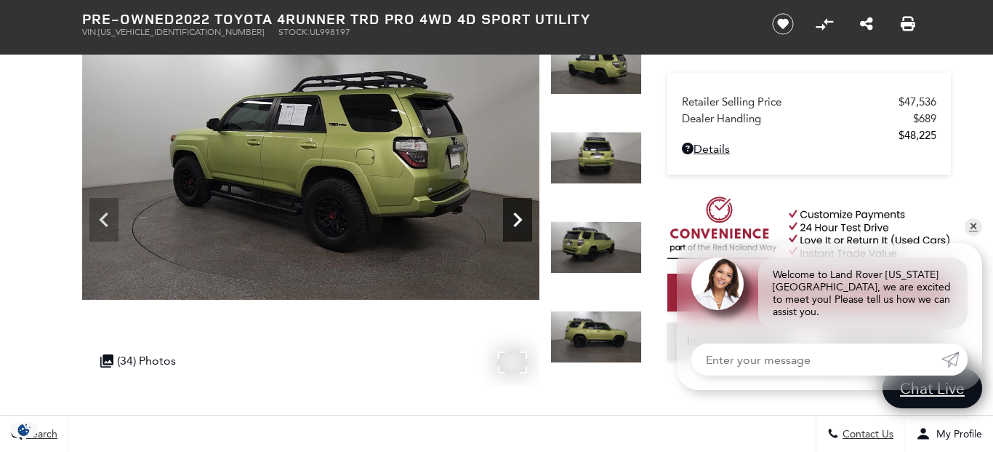
click at [520, 231] on icon "Next" at bounding box center [517, 219] width 29 height 29
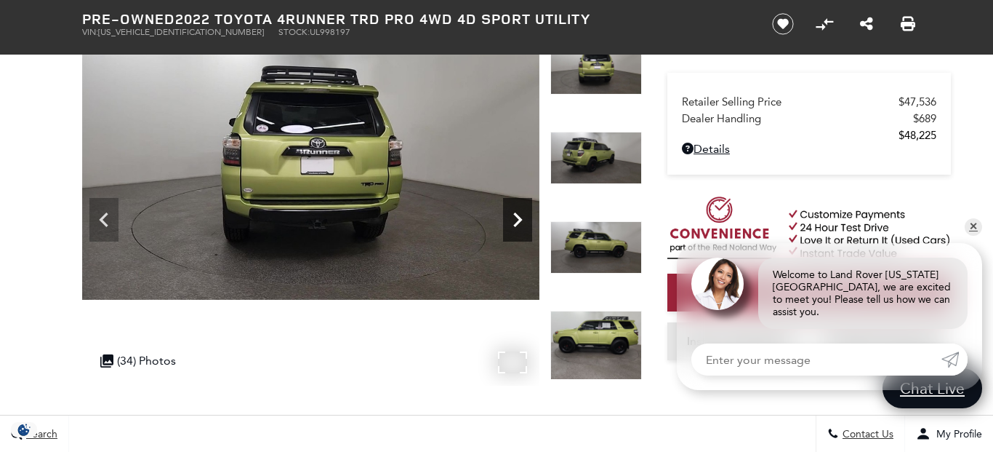
click at [520, 231] on icon "Next" at bounding box center [517, 219] width 29 height 29
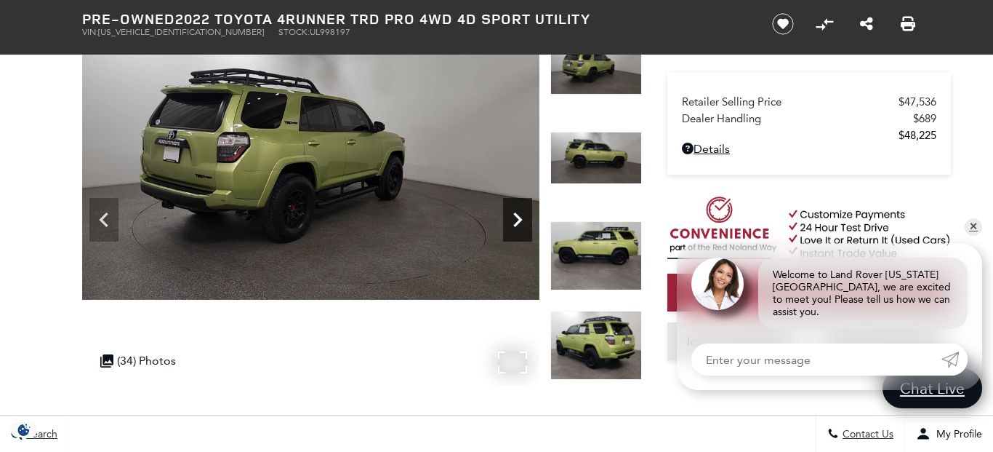
click at [520, 231] on icon "Next" at bounding box center [517, 219] width 29 height 29
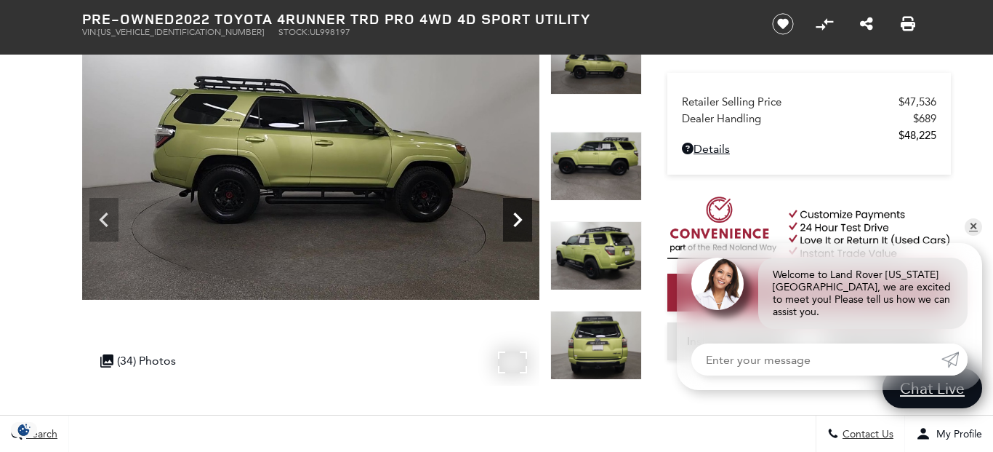
click at [520, 231] on icon "Next" at bounding box center [517, 219] width 29 height 29
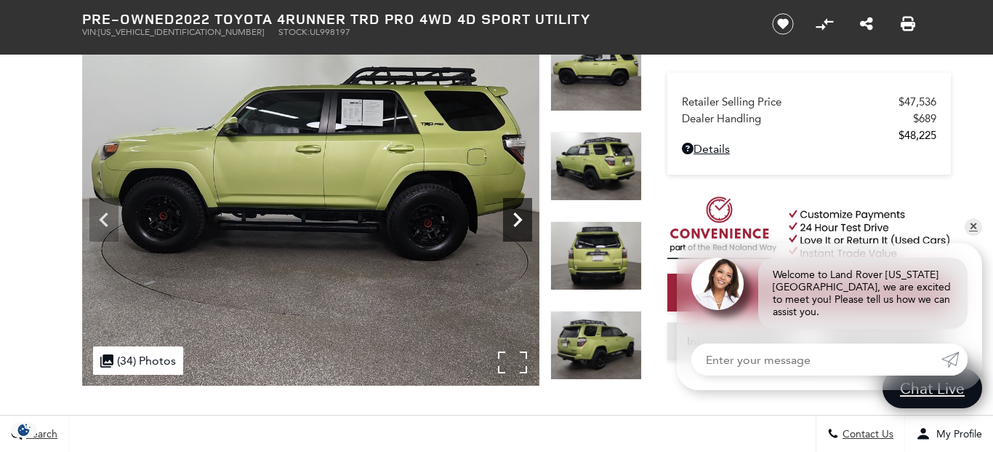
click at [520, 231] on icon "Next" at bounding box center [517, 219] width 29 height 29
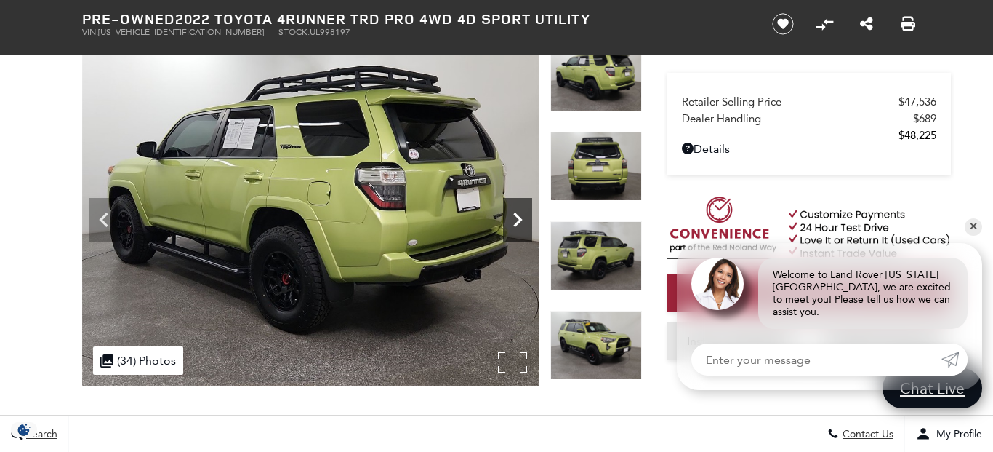
click at [520, 231] on icon "Next" at bounding box center [517, 219] width 29 height 29
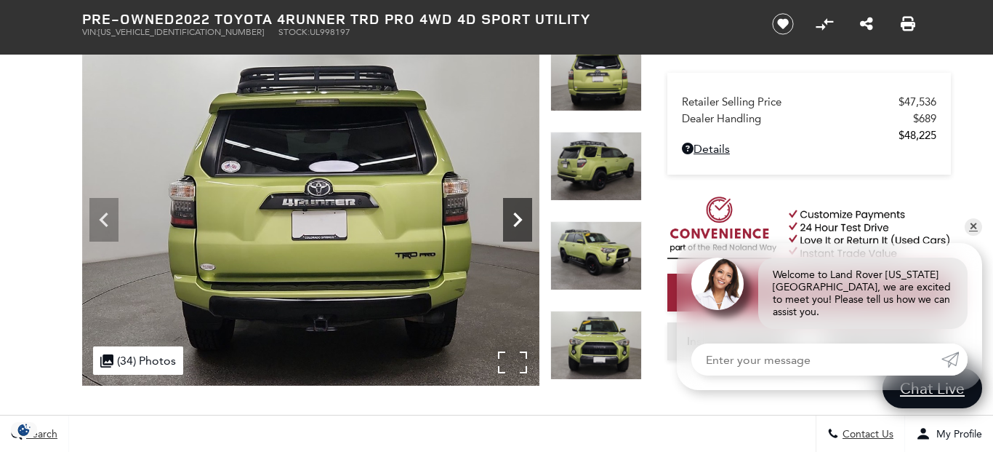
click at [520, 231] on icon "Next" at bounding box center [517, 219] width 29 height 29
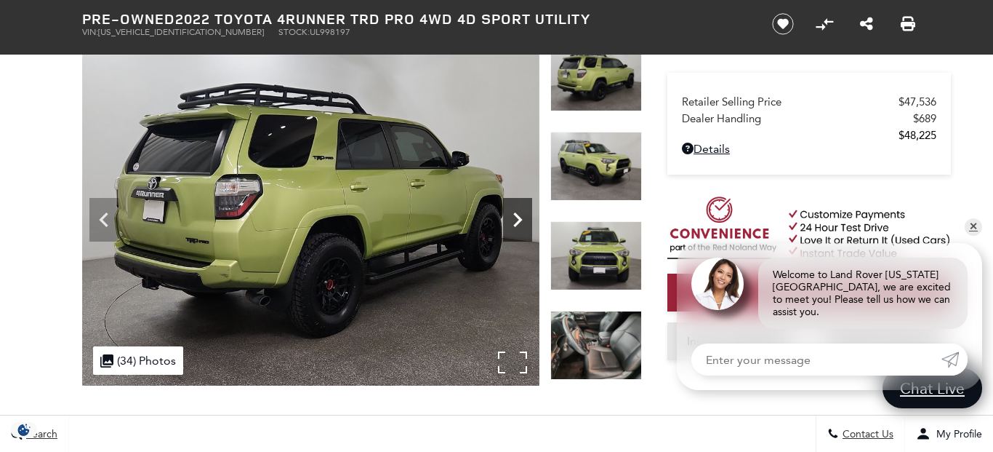
click at [520, 231] on icon "Next" at bounding box center [517, 219] width 29 height 29
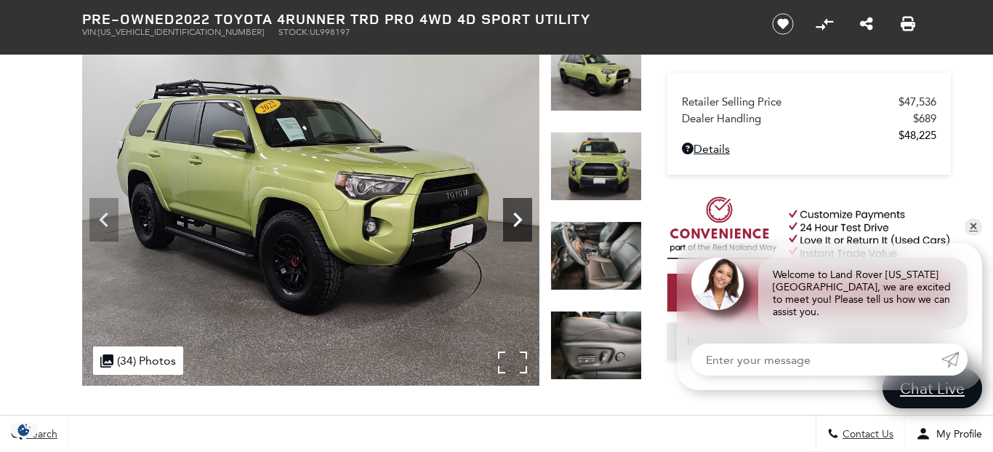
click at [520, 231] on icon "Next" at bounding box center [517, 219] width 29 height 29
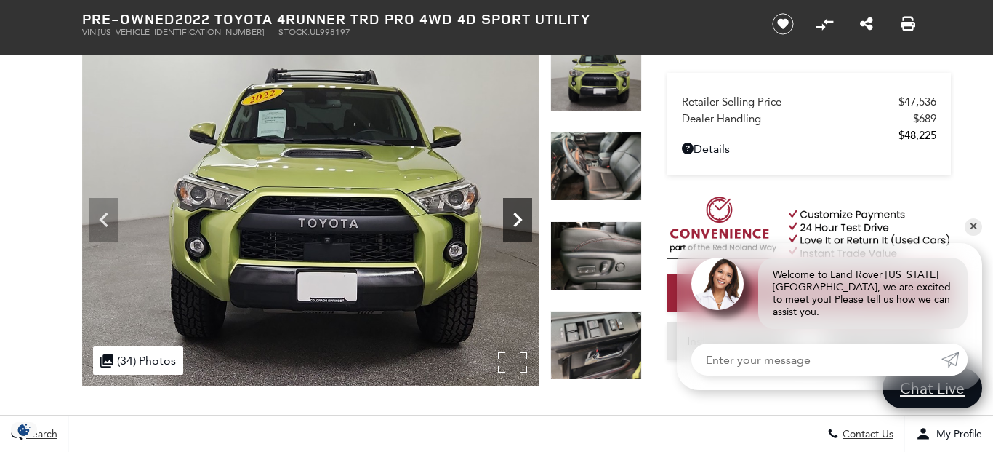
click at [520, 231] on icon "Next" at bounding box center [517, 219] width 29 height 29
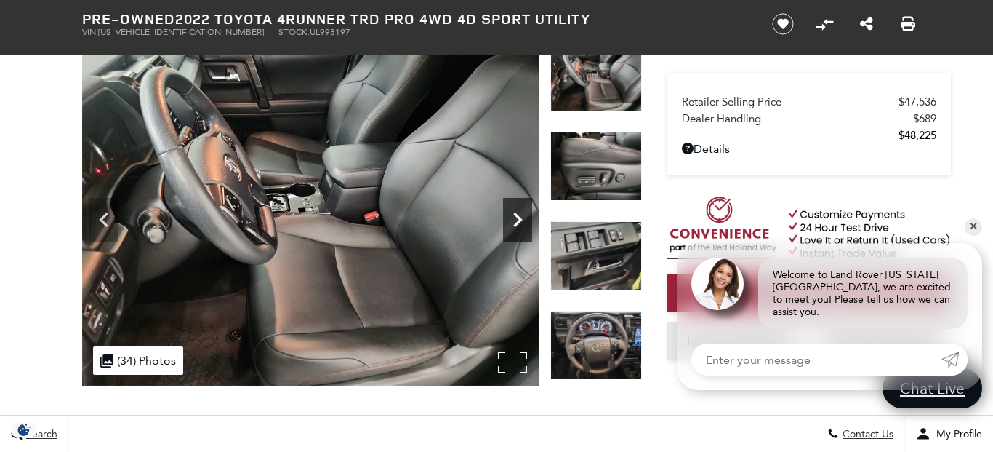
click at [520, 231] on icon "Next" at bounding box center [517, 219] width 29 height 29
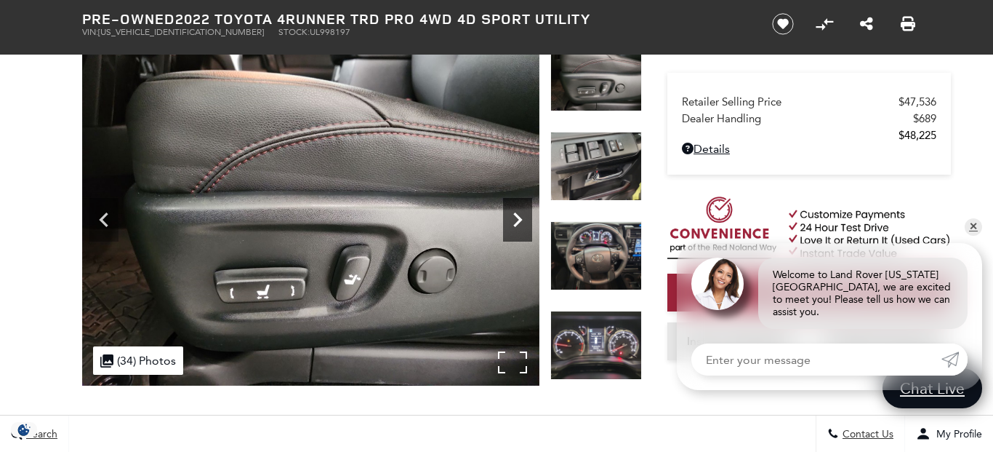
click at [520, 231] on icon "Next" at bounding box center [517, 219] width 29 height 29
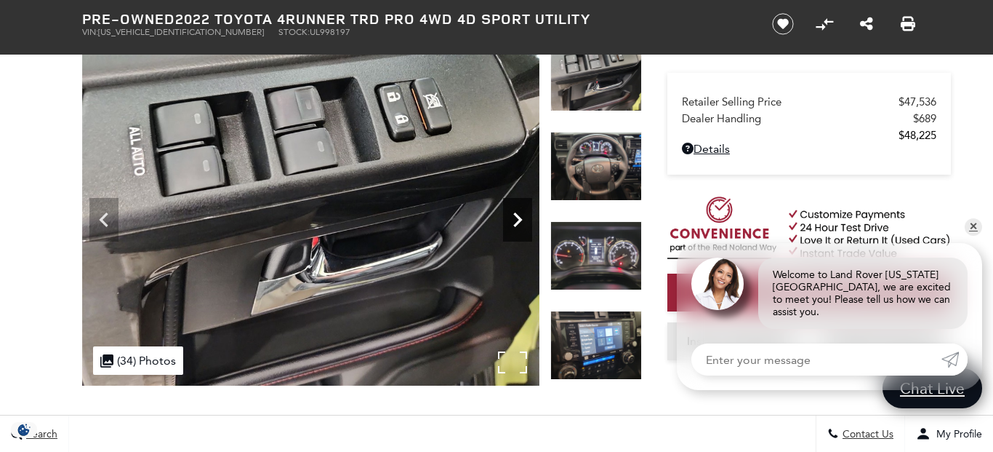
click at [520, 231] on icon "Next" at bounding box center [517, 219] width 29 height 29
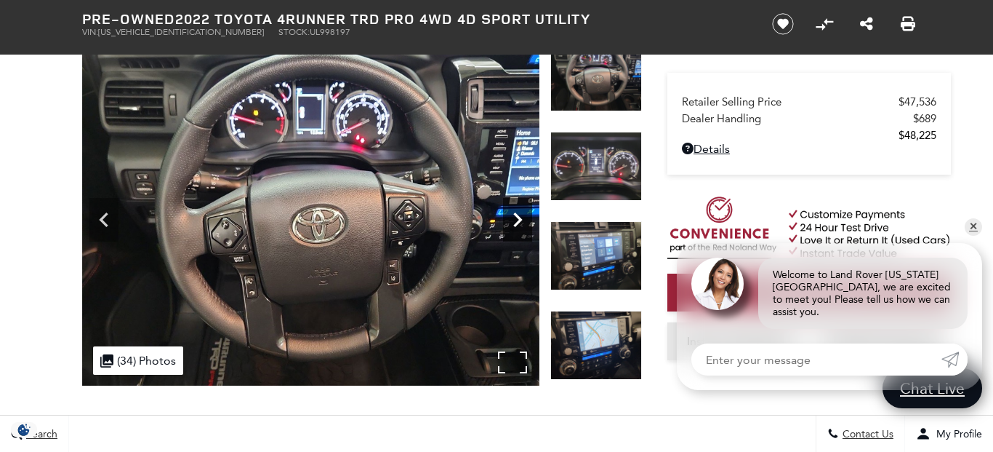
click at [520, 231] on icon "Next" at bounding box center [517, 219] width 29 height 29
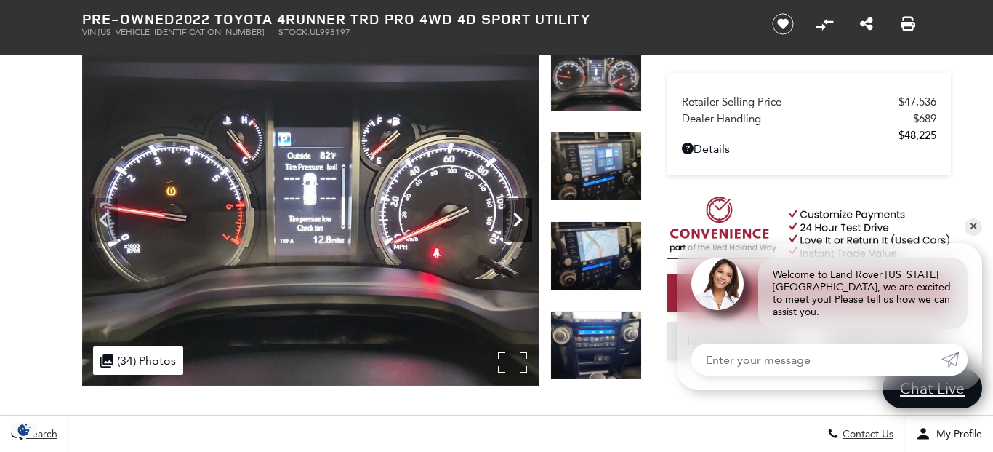
click at [520, 231] on icon "Next" at bounding box center [517, 219] width 29 height 29
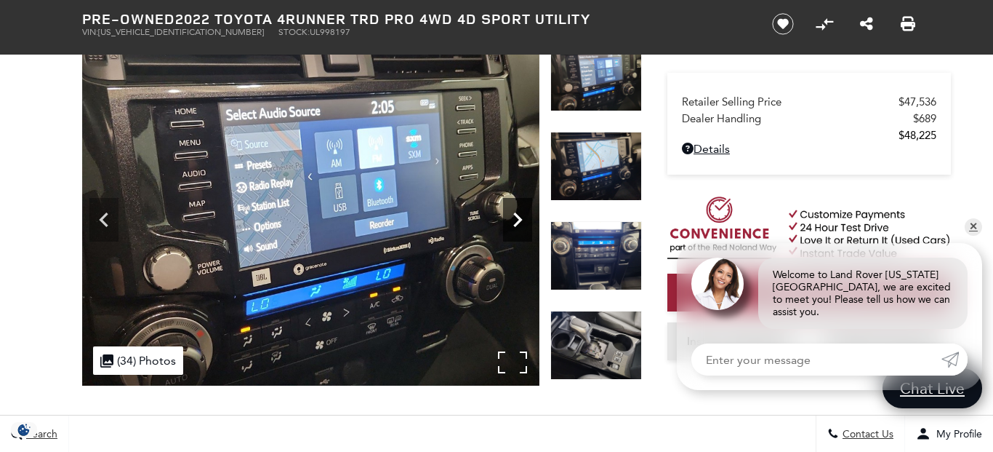
click at [520, 231] on icon "Next" at bounding box center [517, 219] width 29 height 29
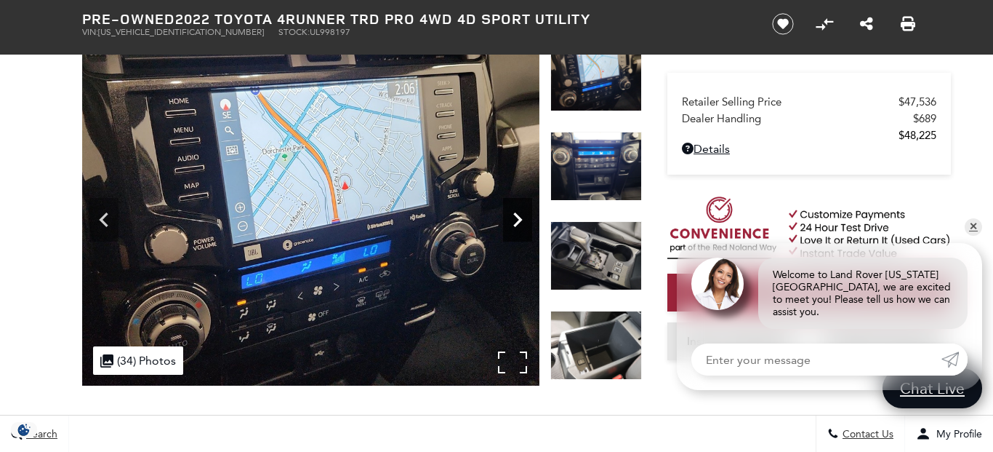
click at [520, 231] on icon "Next" at bounding box center [517, 219] width 29 height 29
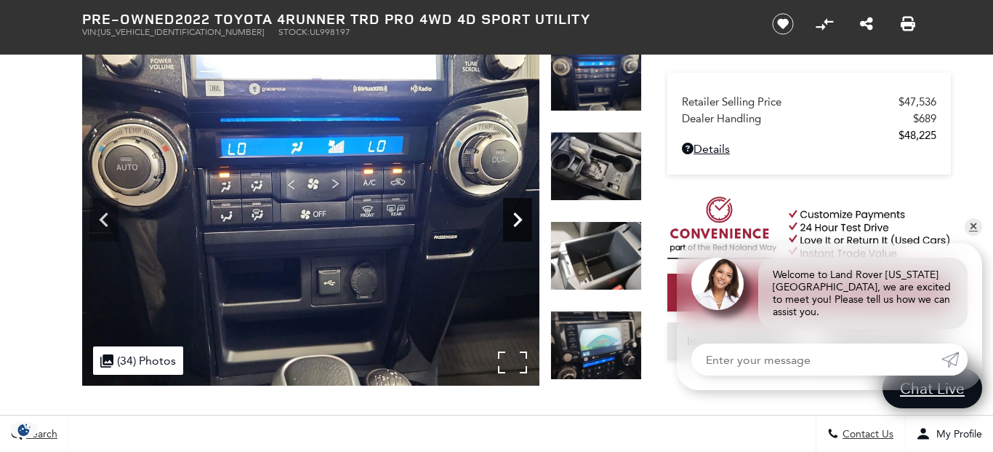
click at [520, 231] on icon "Next" at bounding box center [517, 219] width 29 height 29
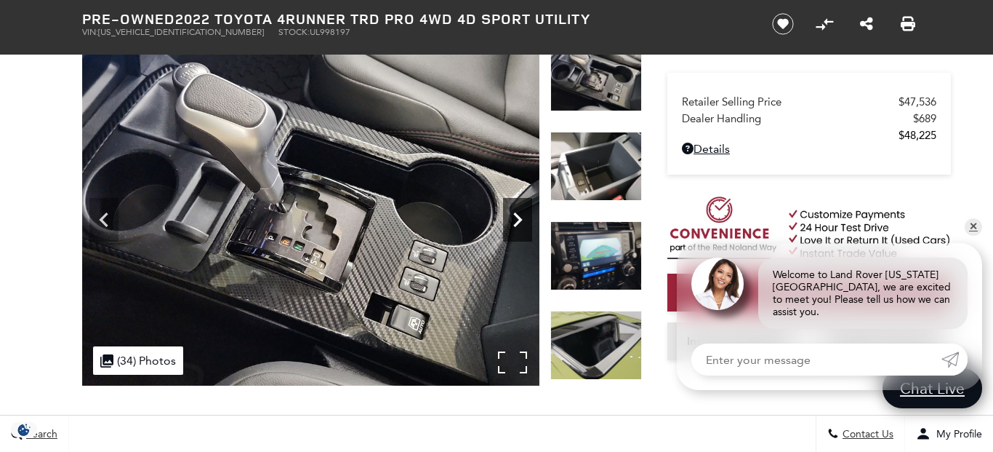
click at [520, 231] on icon "Next" at bounding box center [517, 219] width 29 height 29
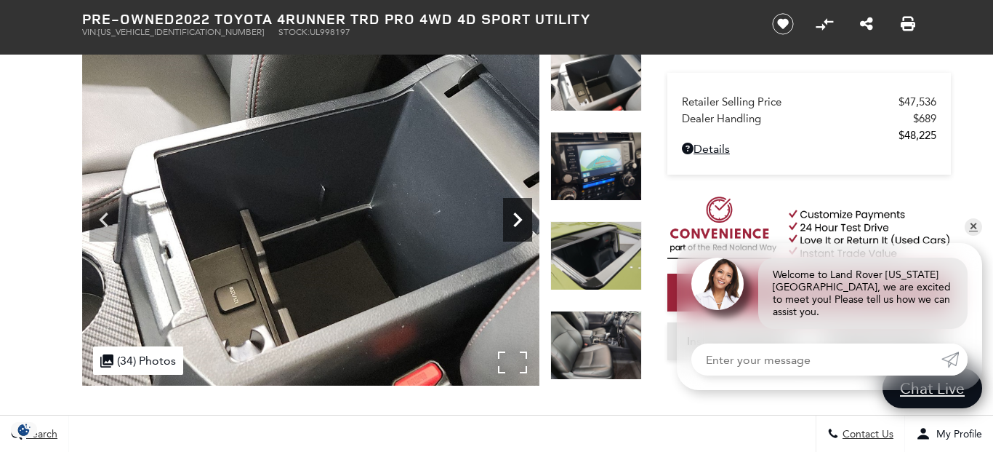
click at [520, 231] on icon "Next" at bounding box center [517, 219] width 29 height 29
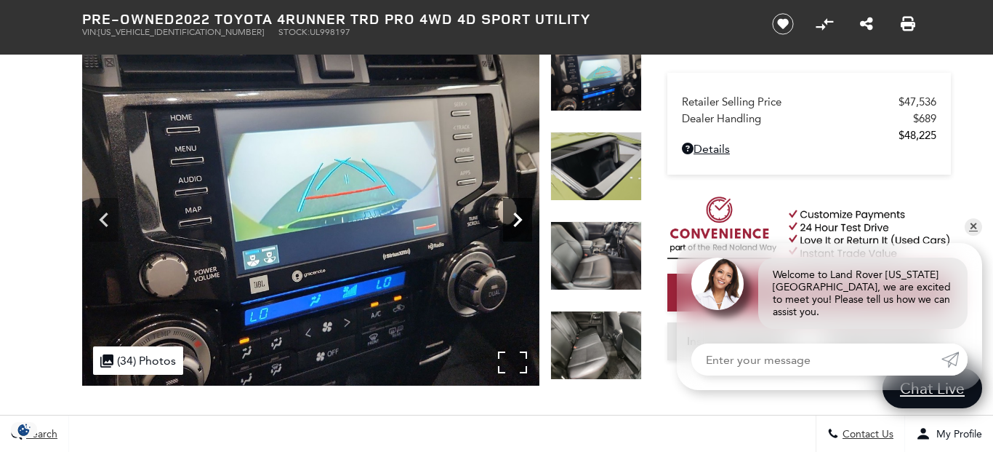
click at [520, 231] on icon "Next" at bounding box center [517, 219] width 29 height 29
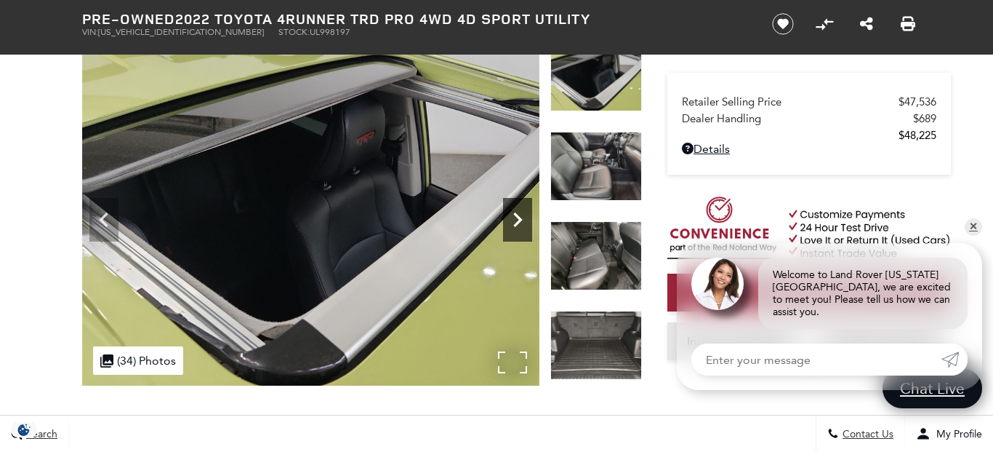
click at [520, 231] on icon "Next" at bounding box center [517, 219] width 29 height 29
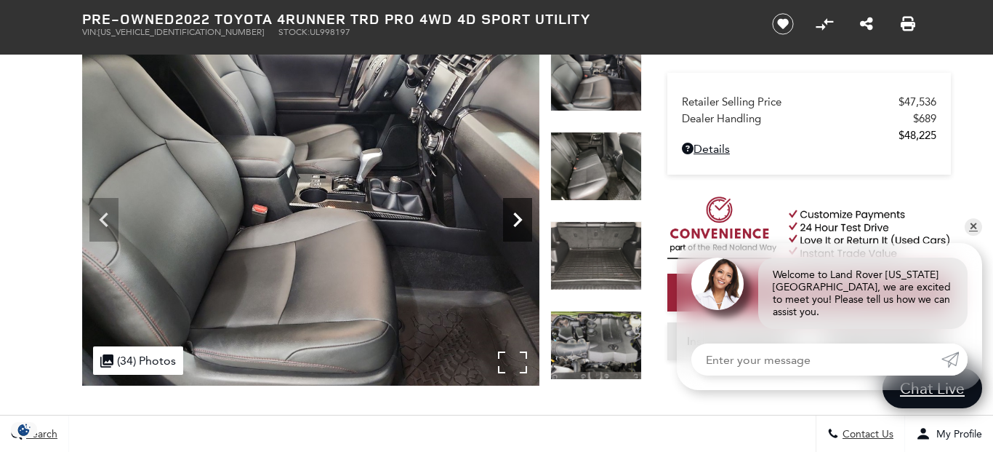
click at [520, 231] on icon "Next" at bounding box center [517, 219] width 29 height 29
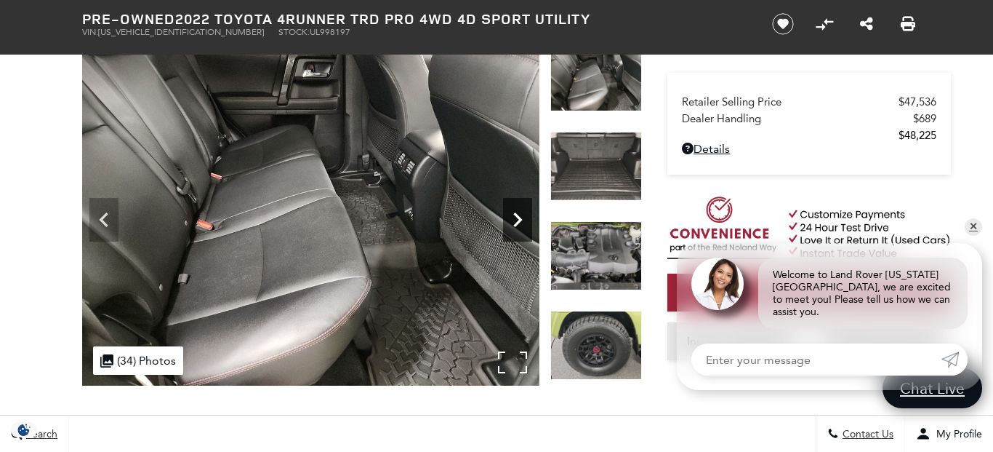
click at [520, 231] on icon "Next" at bounding box center [517, 219] width 29 height 29
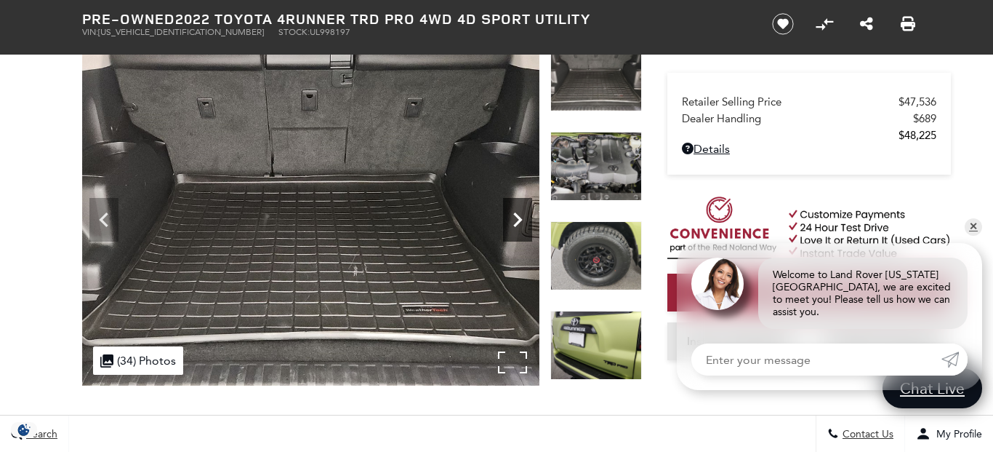
click at [520, 231] on icon "Next" at bounding box center [517, 219] width 29 height 29
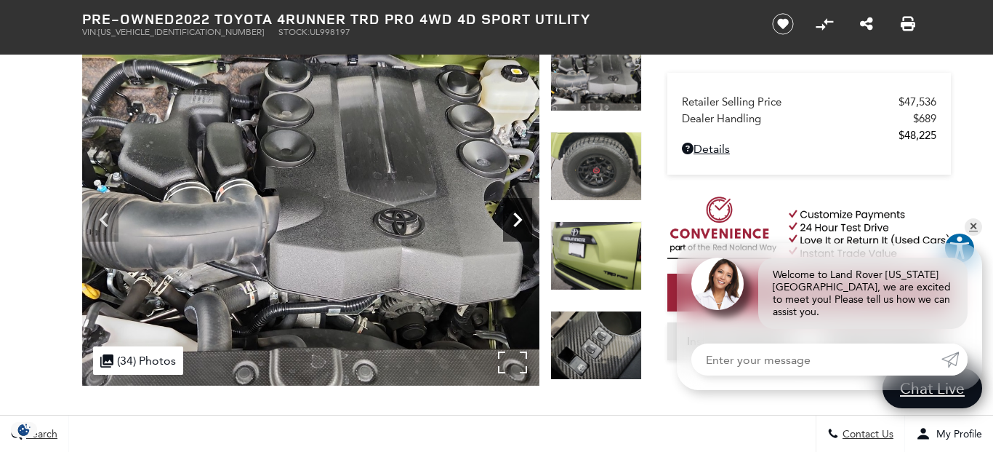
click at [520, 231] on icon "Next" at bounding box center [517, 219] width 29 height 29
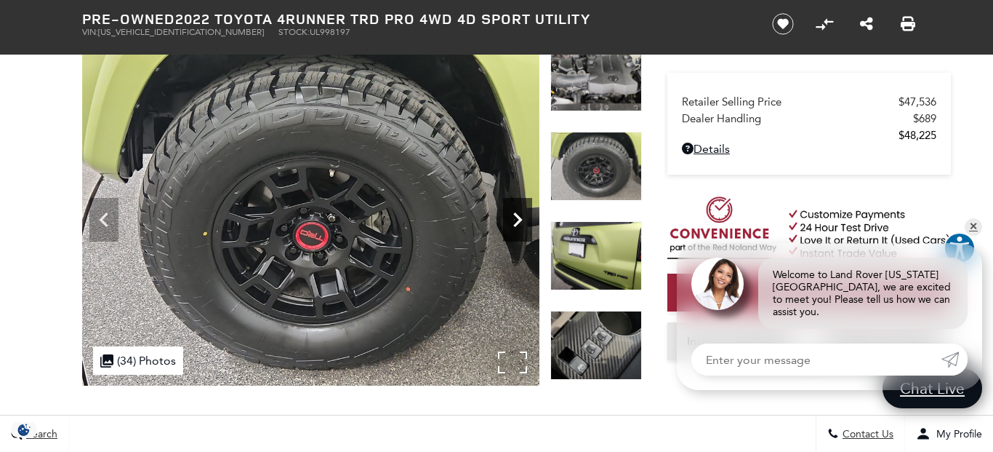
click at [520, 231] on icon "Next" at bounding box center [517, 219] width 29 height 29
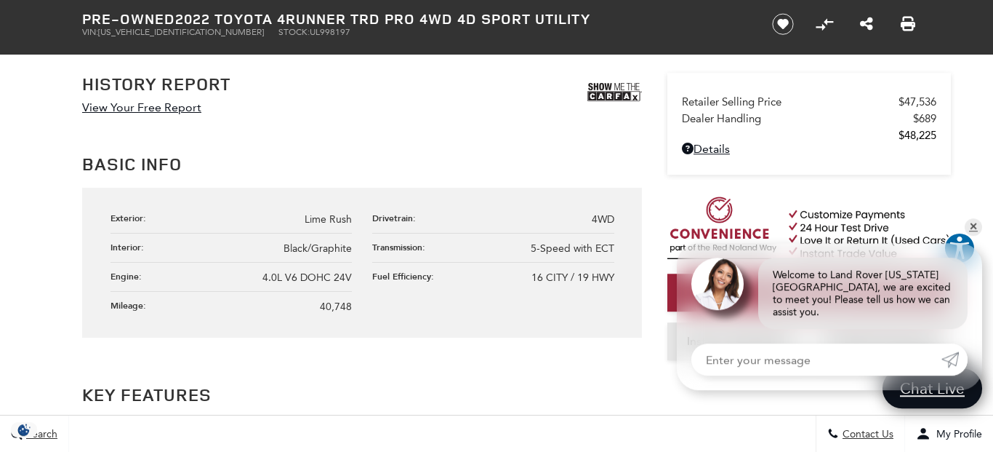
scroll to position [803, 0]
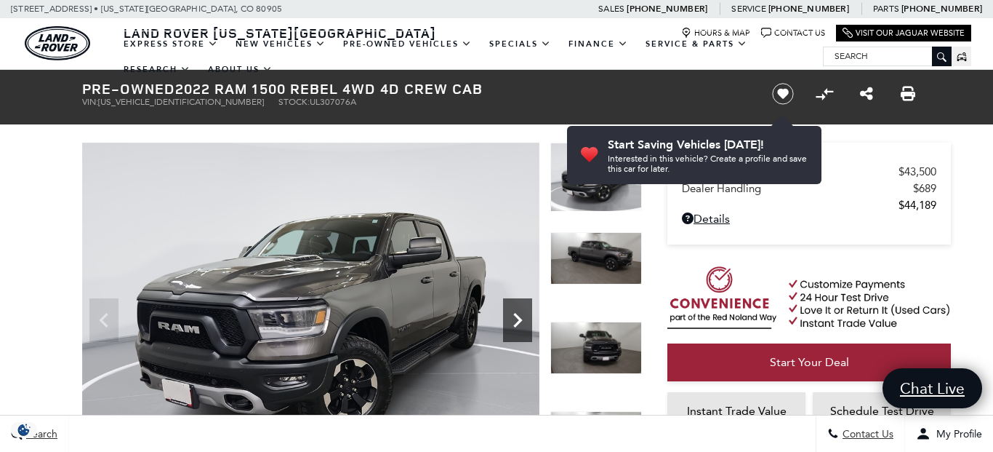
click at [512, 316] on icon "Next" at bounding box center [517, 319] width 29 height 29
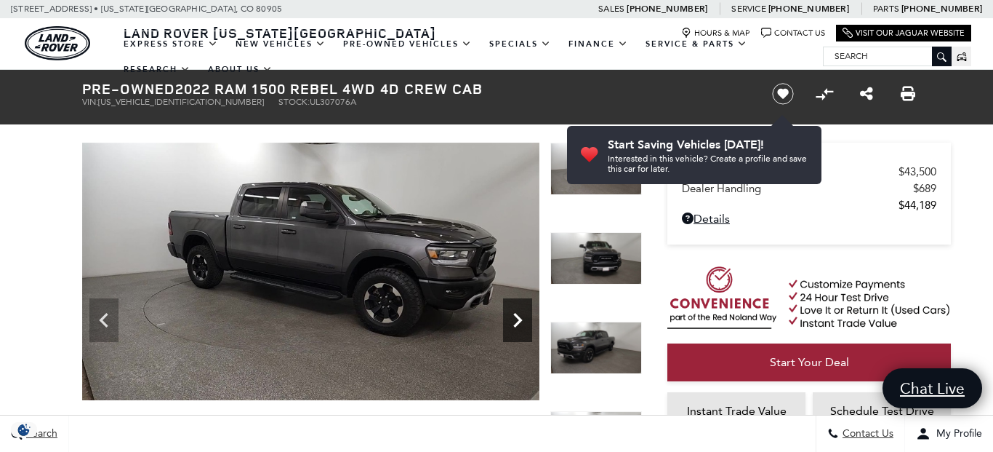
click at [513, 316] on icon "Next" at bounding box center [517, 319] width 29 height 29
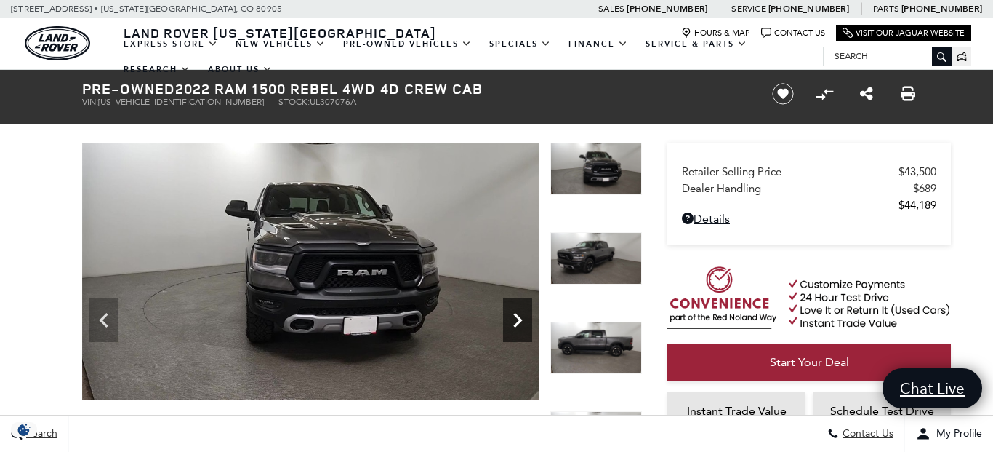
click at [513, 316] on icon "Next" at bounding box center [517, 319] width 29 height 29
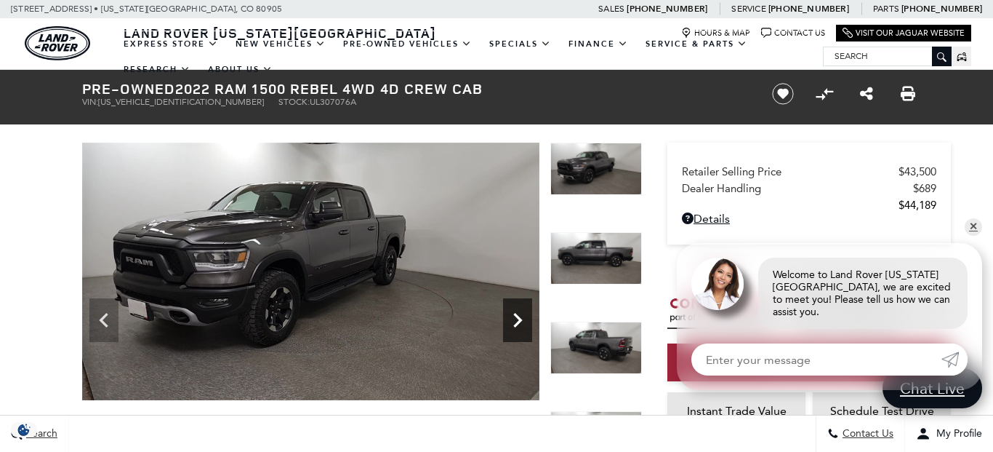
click at [521, 324] on icon "Next" at bounding box center [517, 319] width 29 height 29
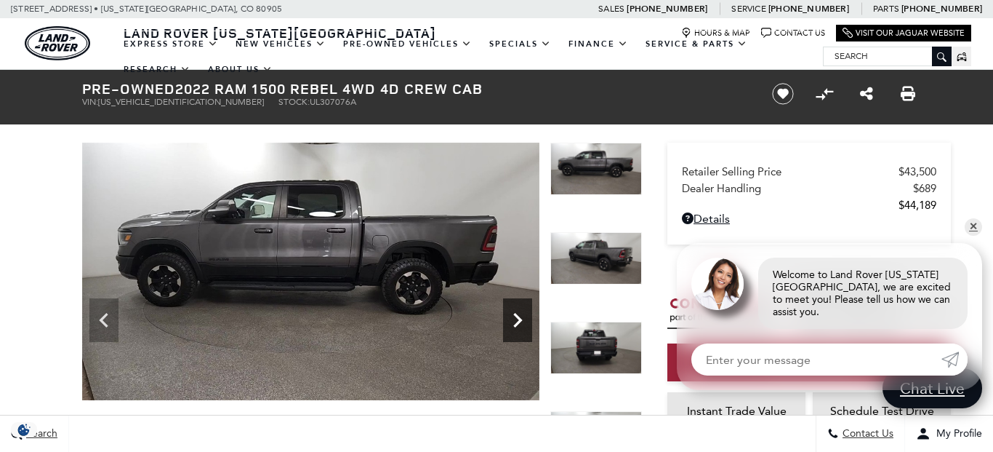
click at [521, 324] on icon "Next" at bounding box center [517, 319] width 29 height 29
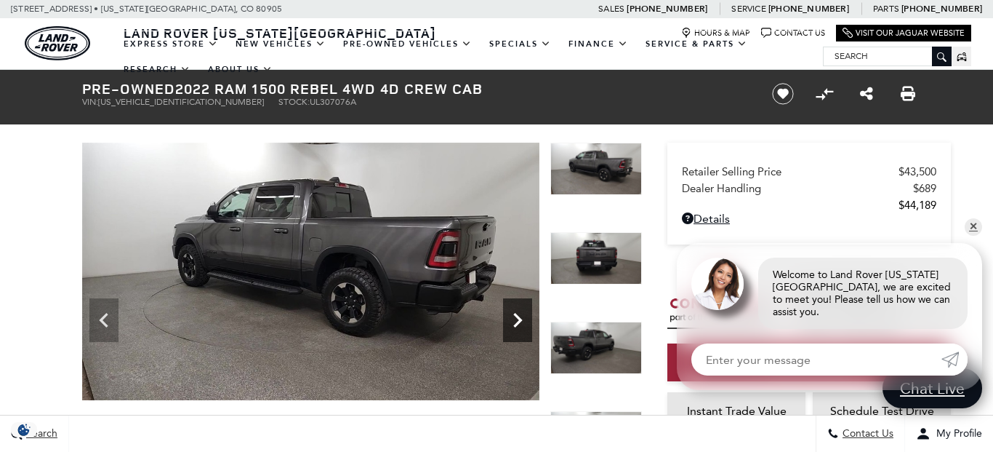
click at [521, 325] on icon "Next" at bounding box center [517, 319] width 29 height 29
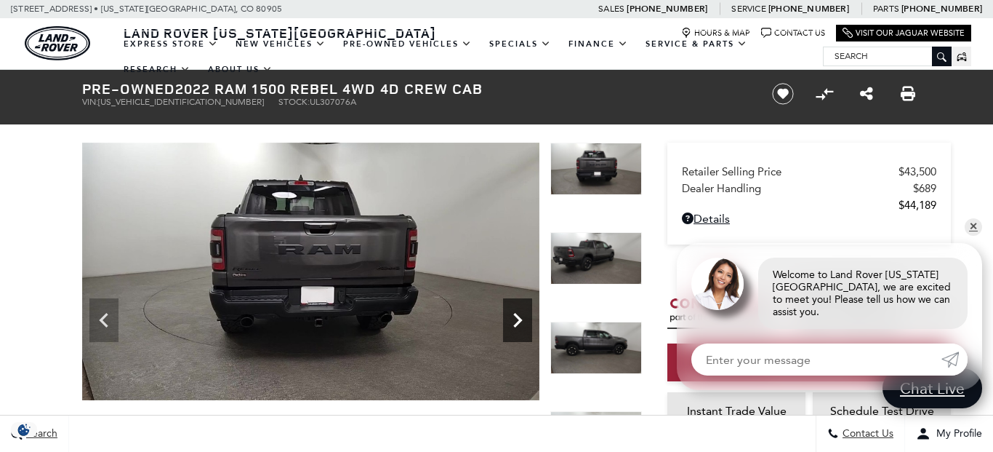
click at [521, 325] on icon "Next" at bounding box center [517, 319] width 29 height 29
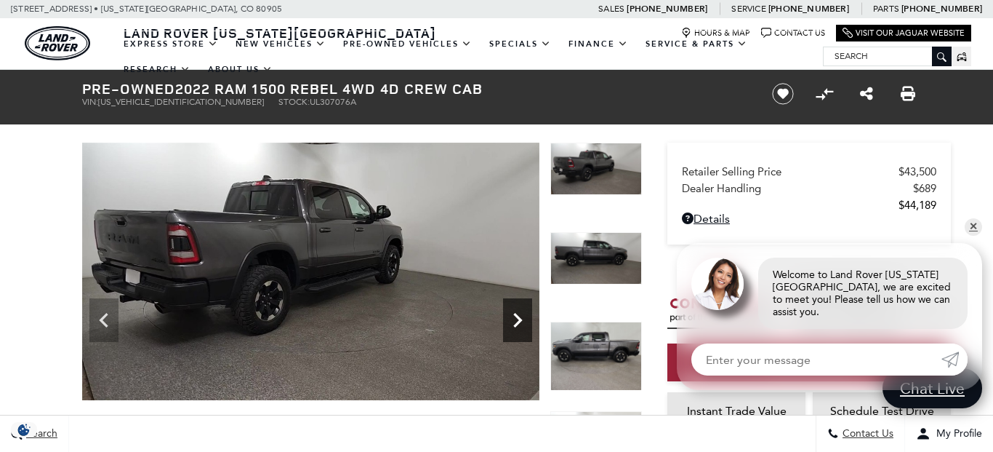
click at [521, 325] on icon "Next" at bounding box center [517, 319] width 29 height 29
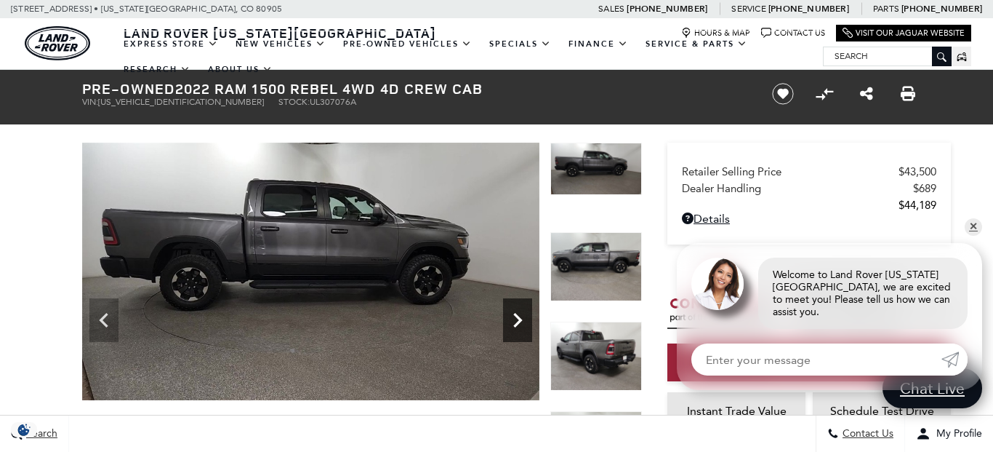
click at [521, 325] on icon "Next" at bounding box center [517, 319] width 29 height 29
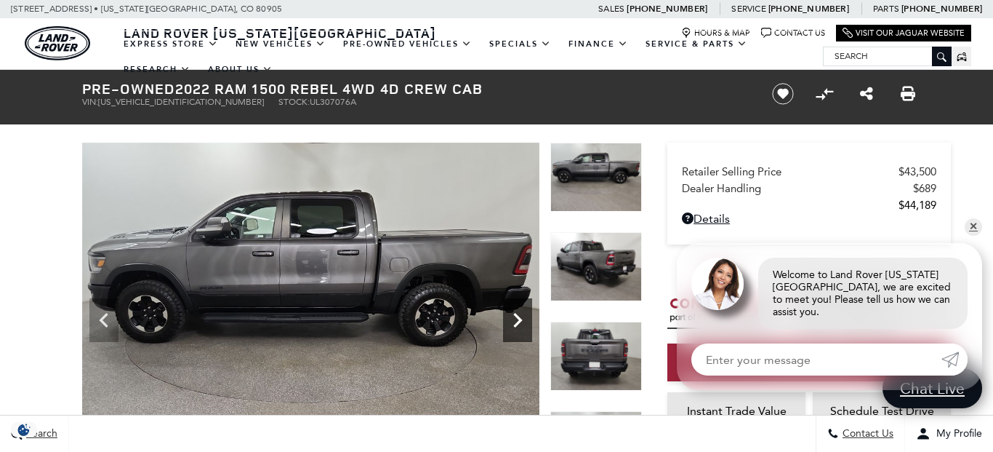
click at [521, 326] on icon "Next" at bounding box center [517, 319] width 29 height 29
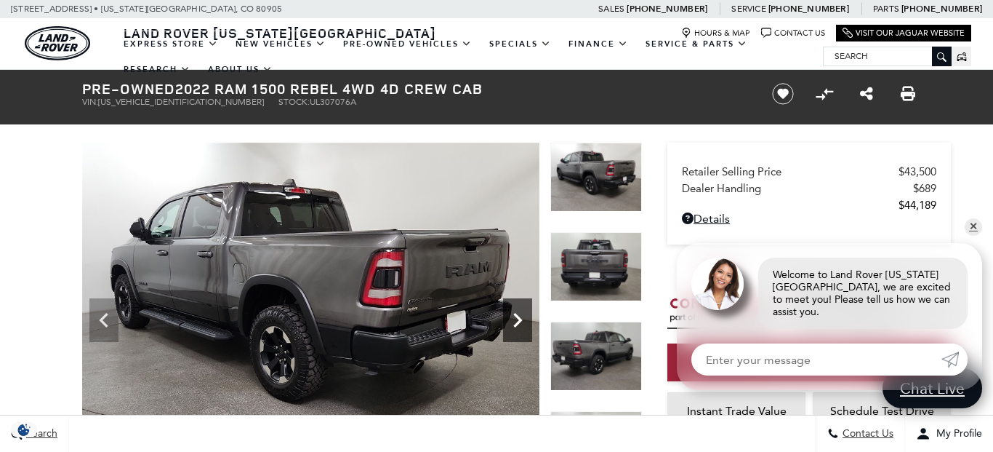
click at [521, 326] on icon "Next" at bounding box center [517, 319] width 29 height 29
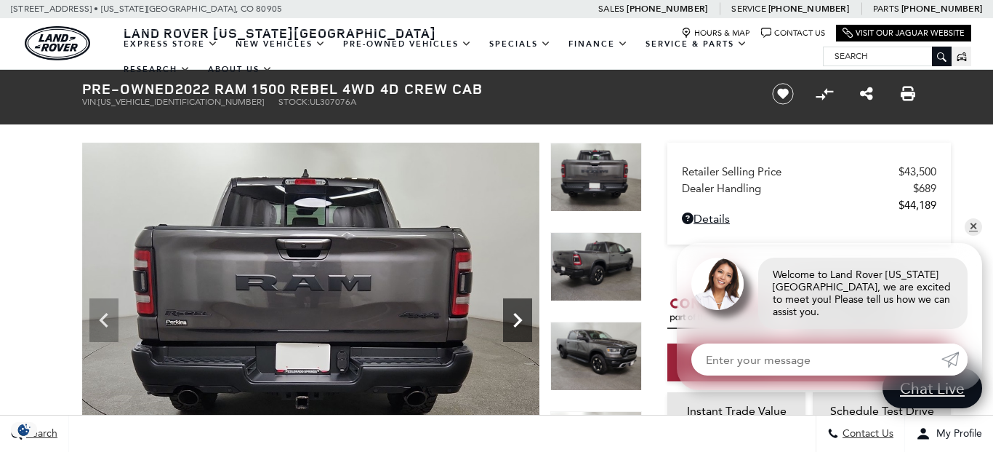
click at [521, 326] on icon "Next" at bounding box center [517, 319] width 29 height 29
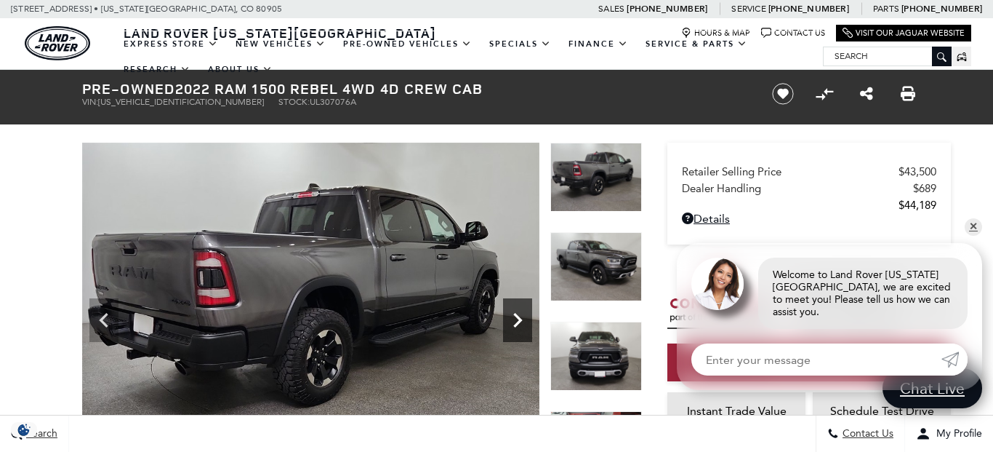
click at [521, 326] on icon "Next" at bounding box center [517, 319] width 29 height 29
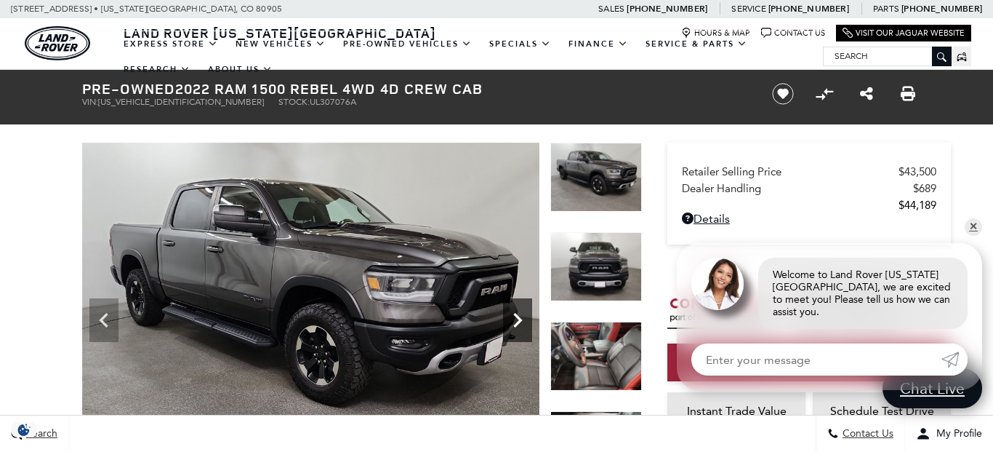
click at [521, 327] on icon "Next" at bounding box center [517, 319] width 29 height 29
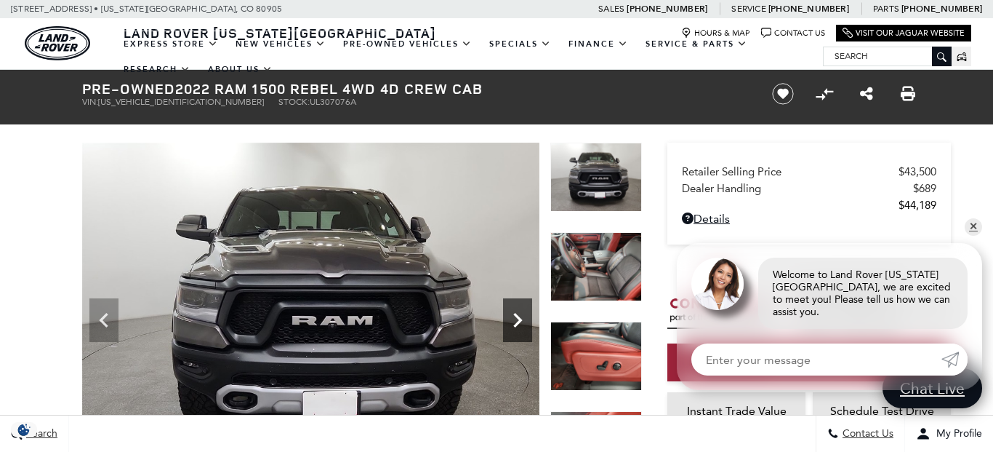
click at [521, 327] on icon "Next" at bounding box center [517, 319] width 29 height 29
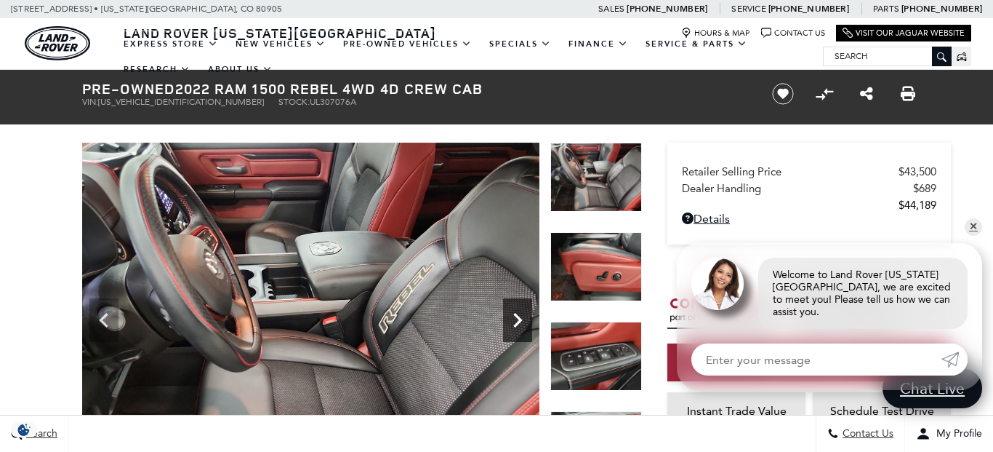
click at [521, 327] on icon "Next" at bounding box center [517, 319] width 29 height 29
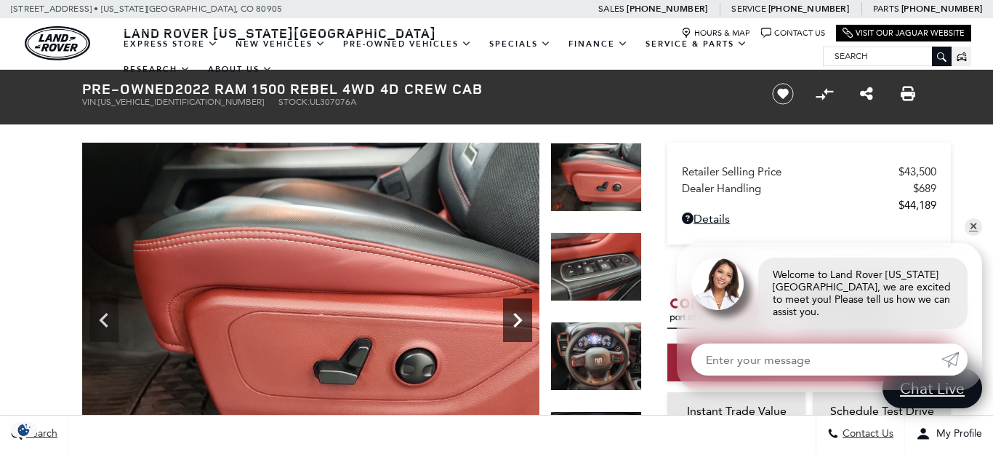
click at [521, 327] on icon "Next" at bounding box center [517, 319] width 29 height 29
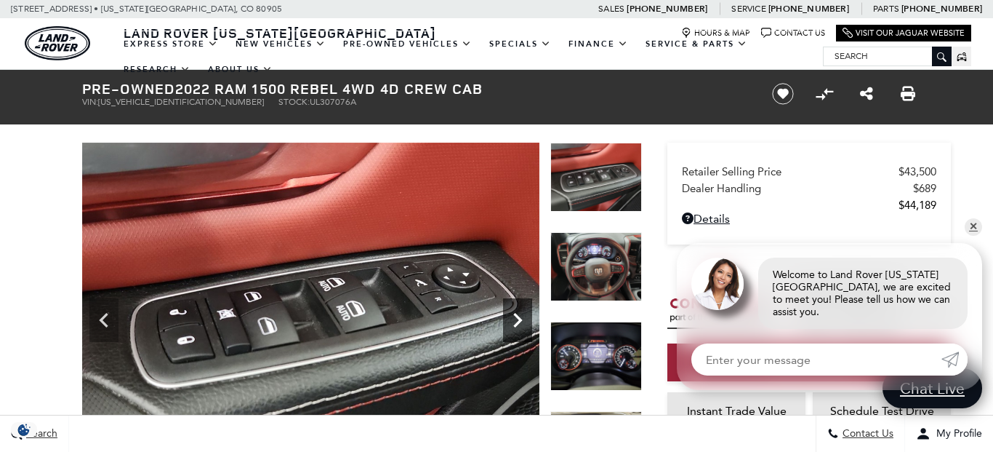
click at [521, 324] on icon "Next" at bounding box center [517, 319] width 29 height 29
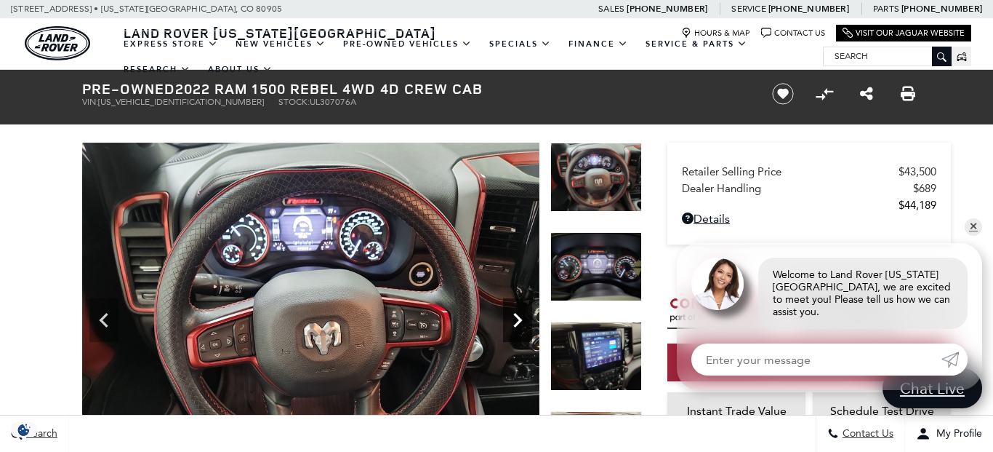
click at [521, 324] on icon "Next" at bounding box center [517, 319] width 29 height 29
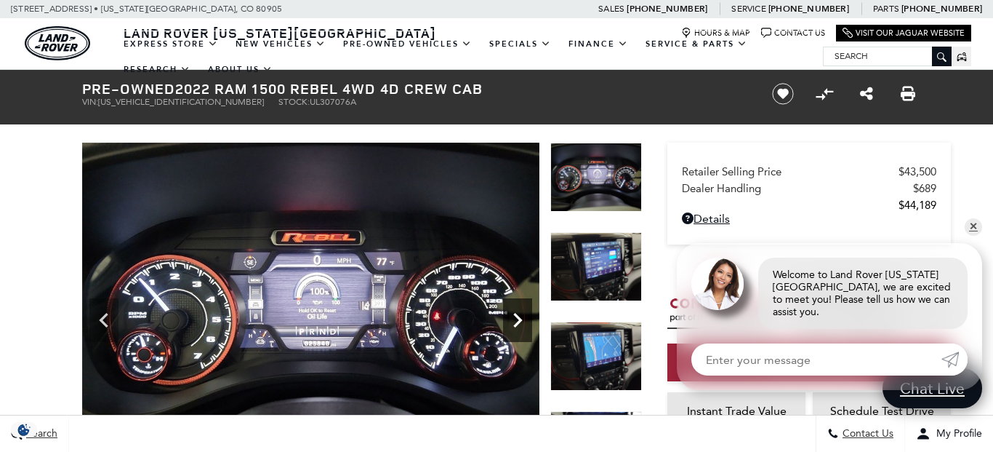
click at [521, 324] on icon "Next" at bounding box center [517, 319] width 29 height 29
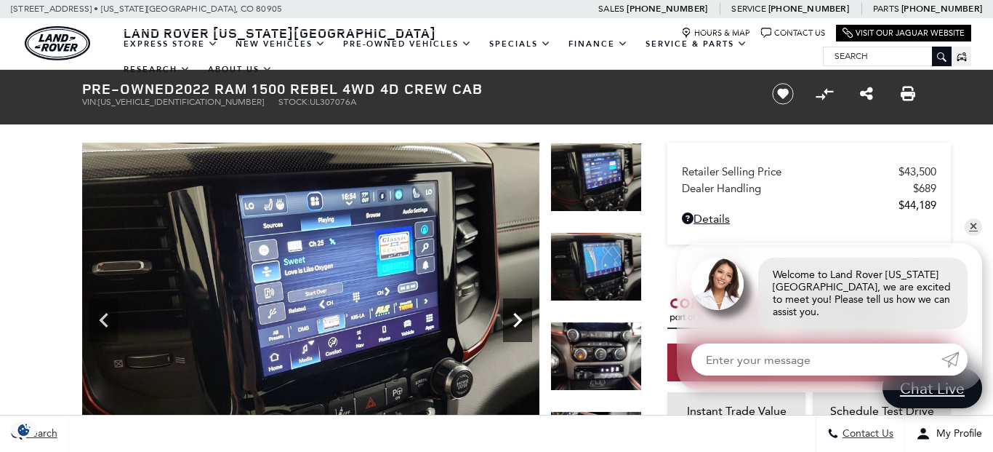
click at [524, 323] on icon "Next" at bounding box center [517, 319] width 29 height 29
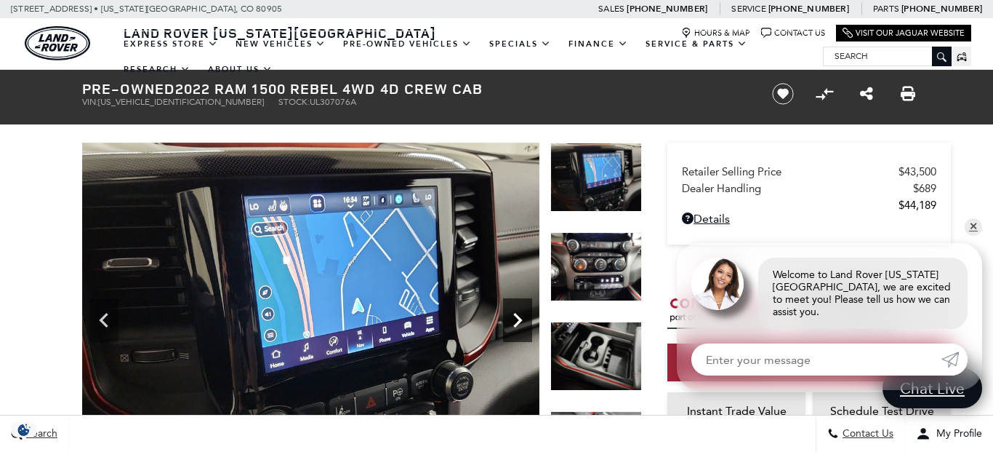
click at [524, 323] on icon "Next" at bounding box center [517, 319] width 29 height 29
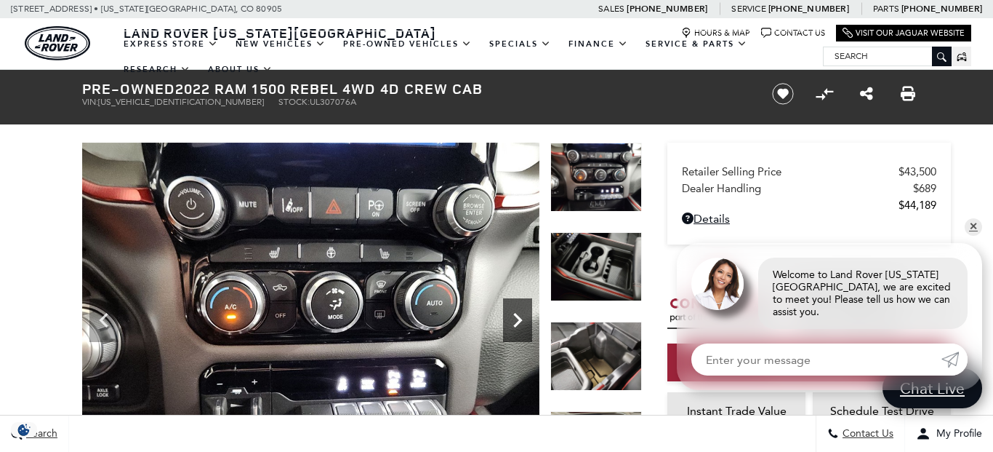
click at [524, 320] on icon "Next" at bounding box center [517, 319] width 29 height 29
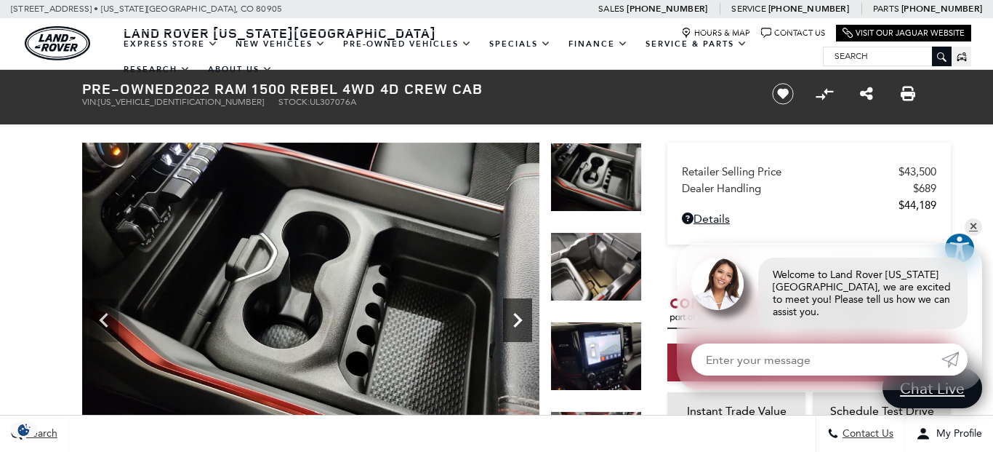
click at [524, 320] on icon "Next" at bounding box center [517, 319] width 29 height 29
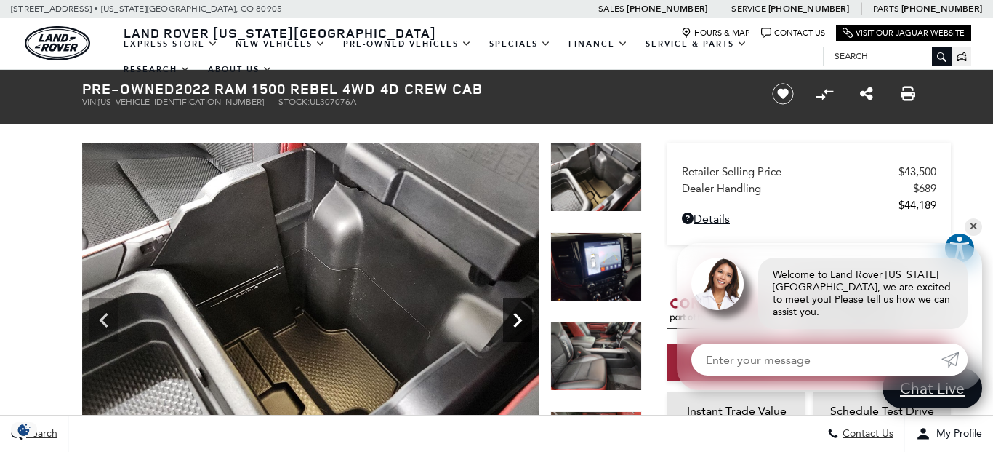
click at [524, 320] on icon "Next" at bounding box center [517, 319] width 29 height 29
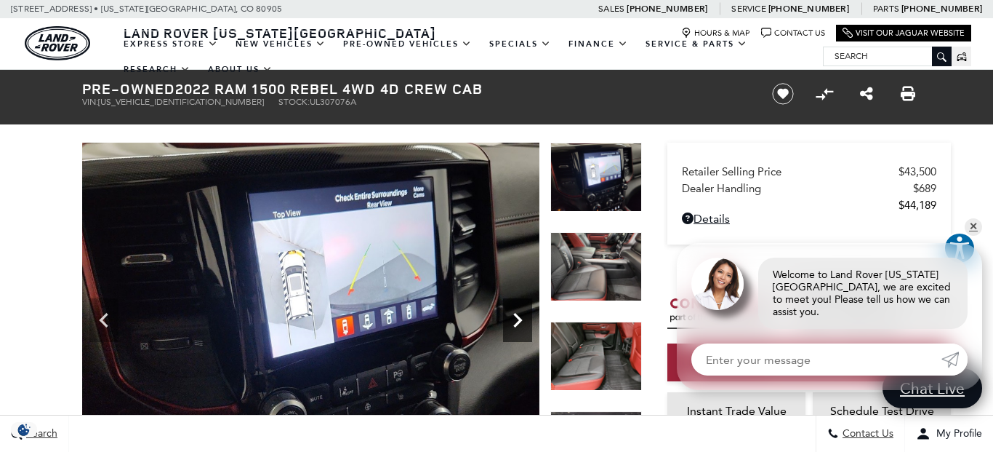
click at [526, 316] on icon "Next" at bounding box center [517, 319] width 29 height 29
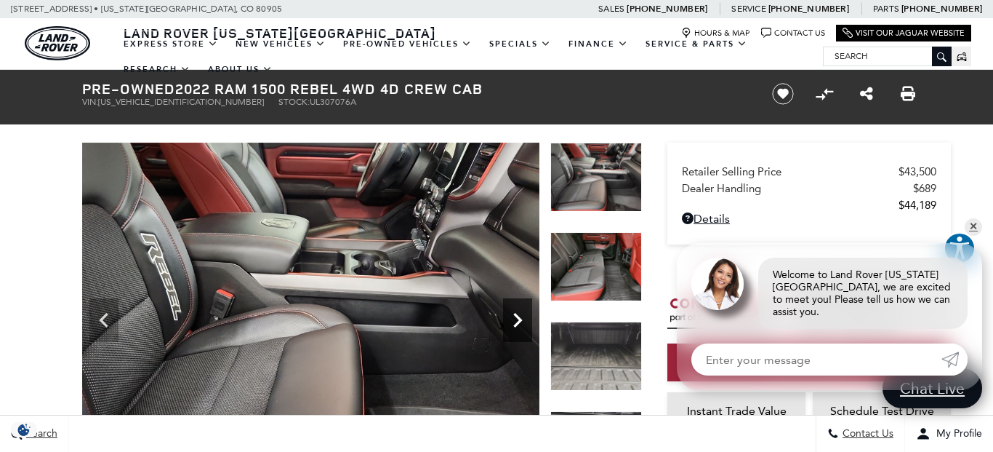
click at [526, 316] on icon "Next" at bounding box center [517, 319] width 29 height 29
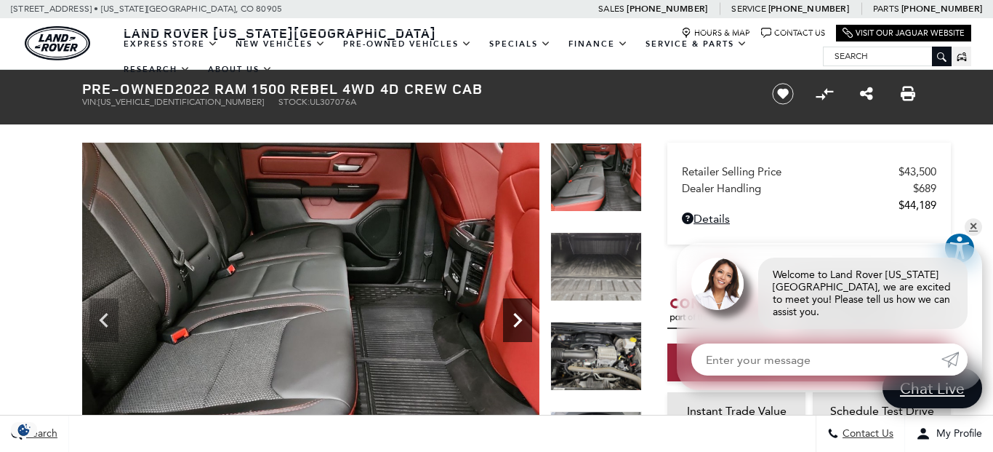
click at [527, 316] on icon "Next" at bounding box center [517, 319] width 29 height 29
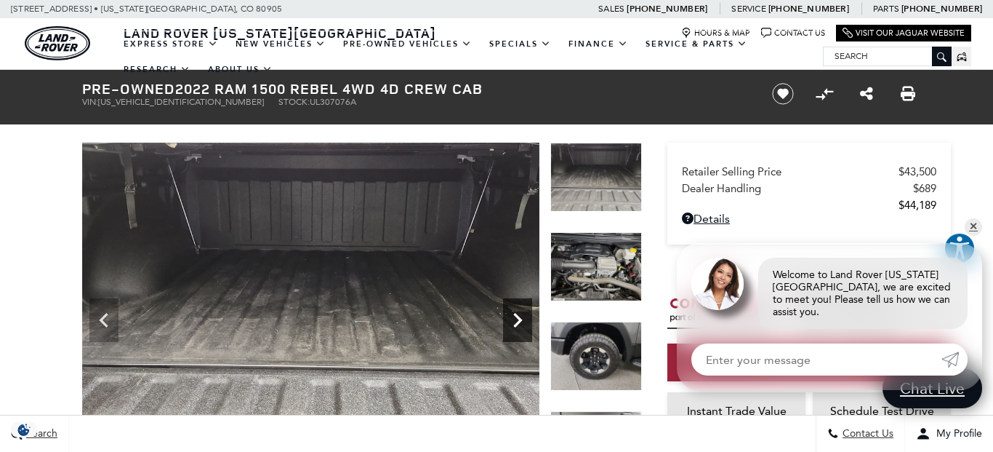
click at [527, 316] on icon "Next" at bounding box center [517, 319] width 29 height 29
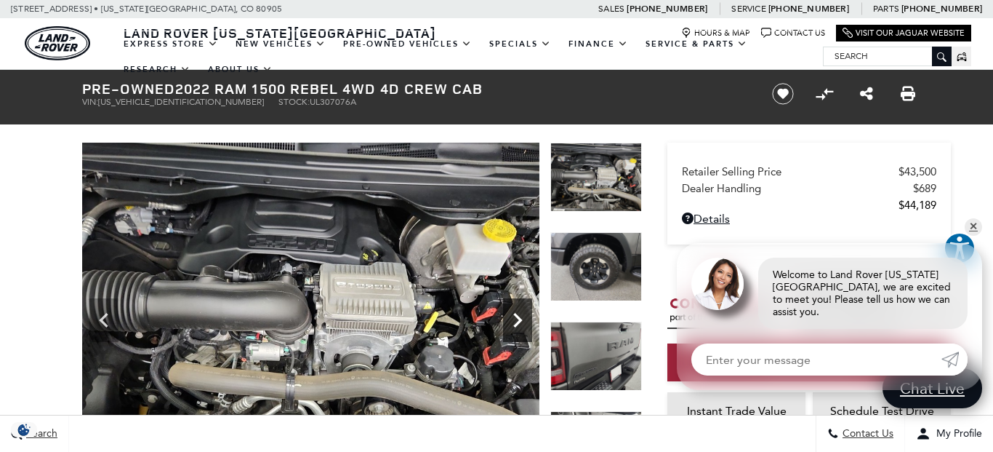
click at [527, 316] on icon "Next" at bounding box center [517, 319] width 29 height 29
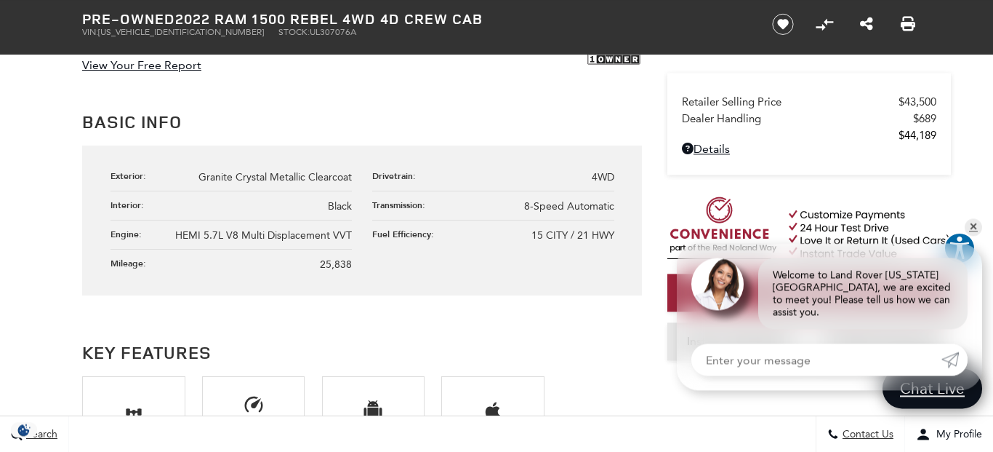
scroll to position [803, 0]
